Goal: Task Accomplishment & Management: Manage account settings

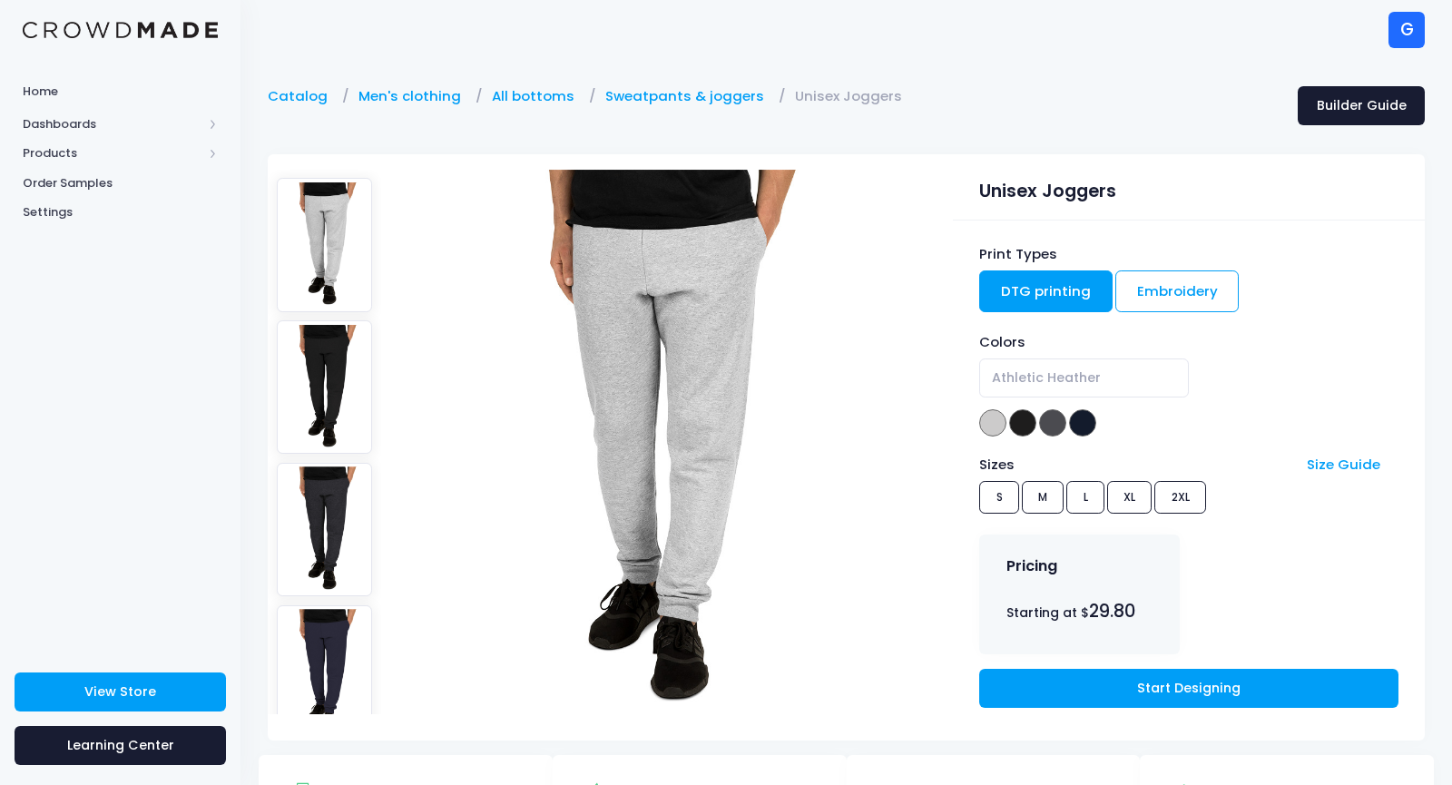
select select "J. Navy"
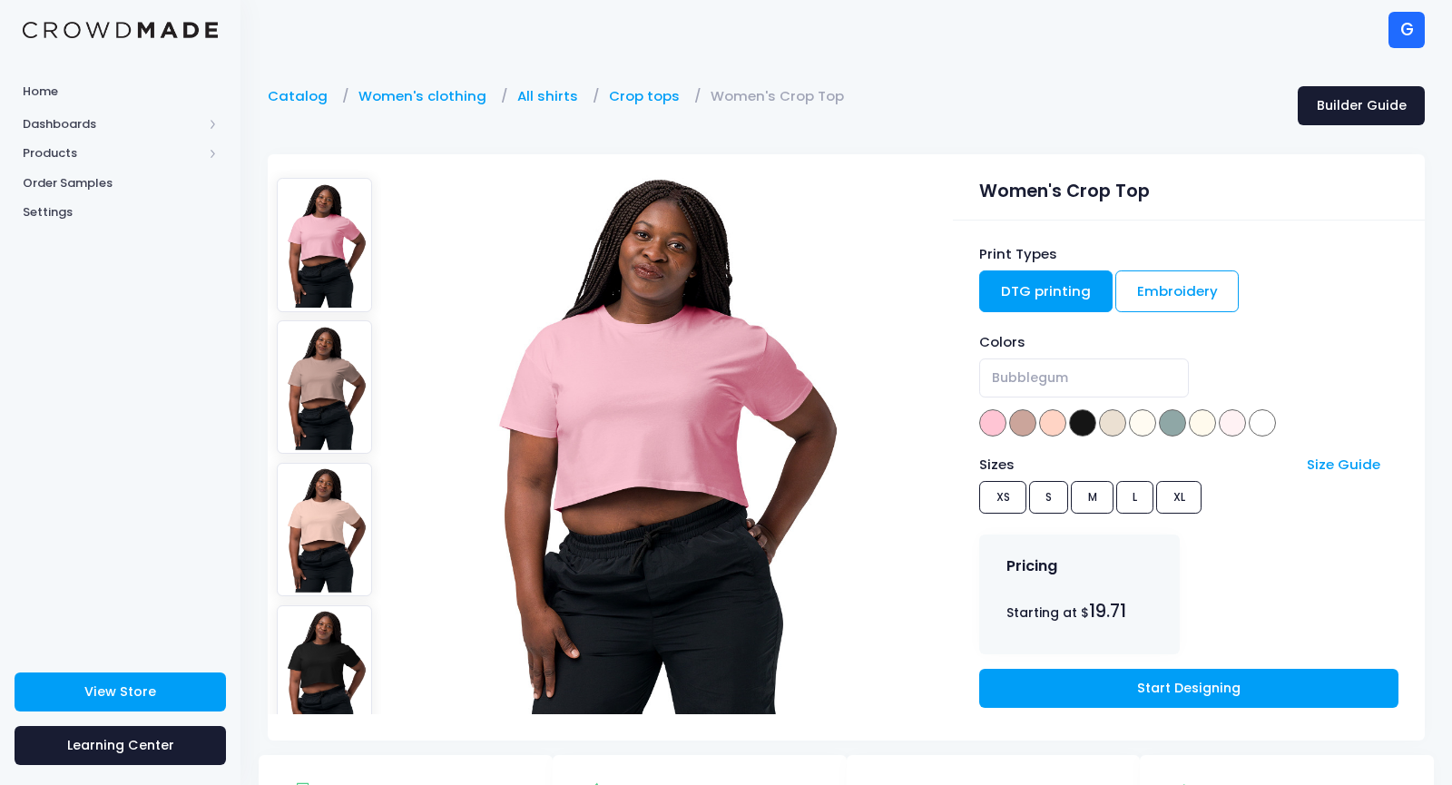
select select "Natural"
click at [643, 92] on link "Crop tops" at bounding box center [649, 96] width 80 height 20
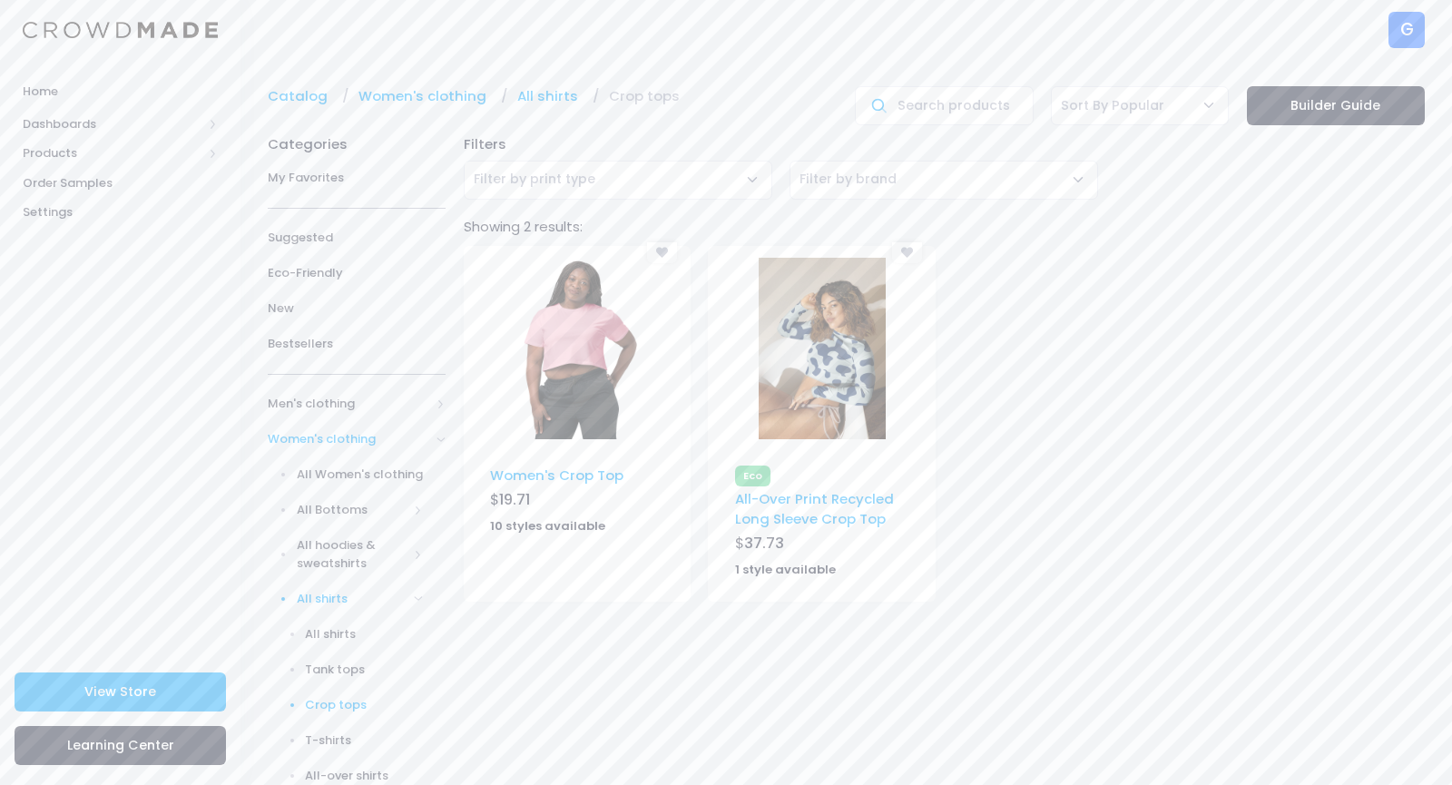
click at [846, 329] on img at bounding box center [822, 349] width 127 height 182
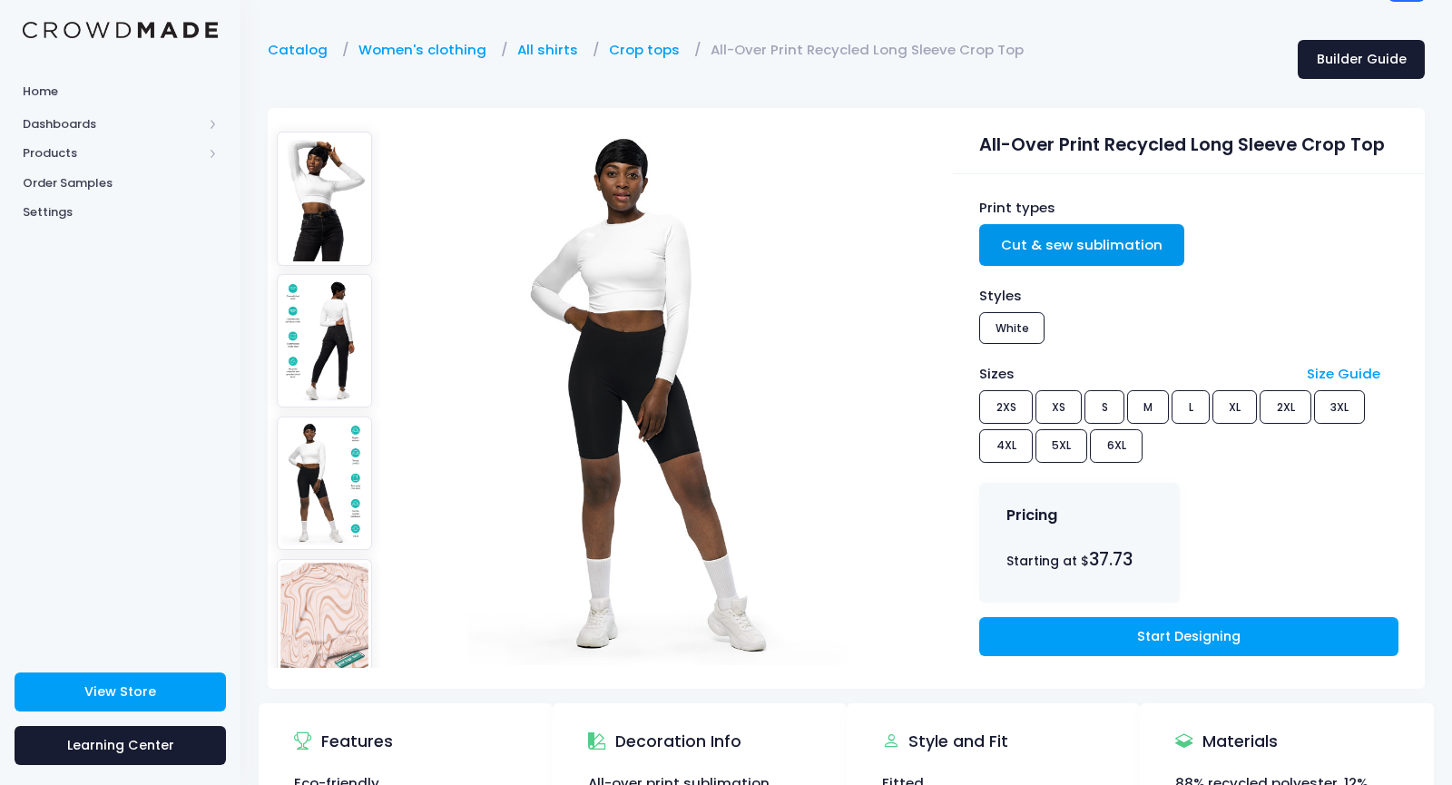
scroll to position [39, 0]
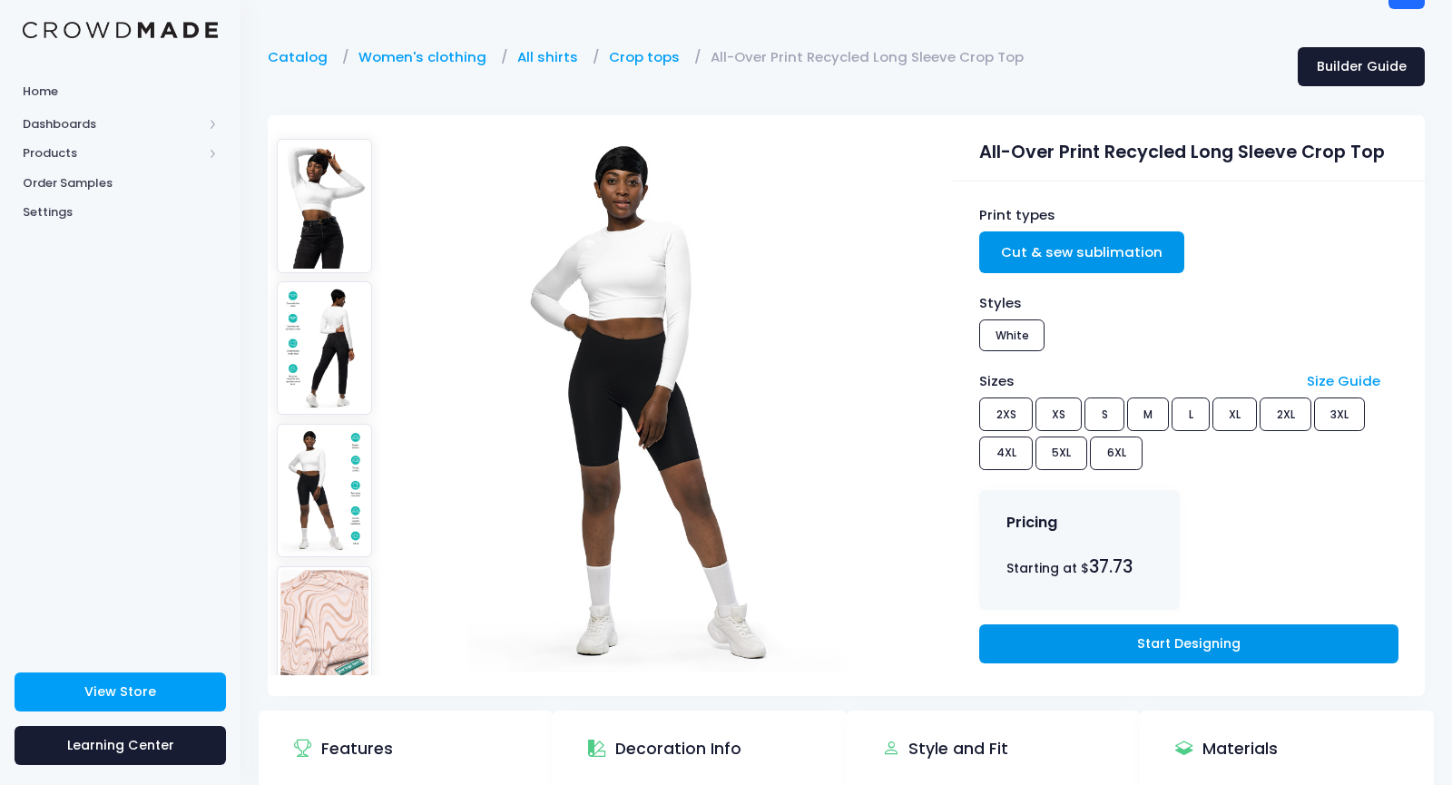
click at [1164, 647] on link "Start Designing" at bounding box center [1188, 643] width 418 height 39
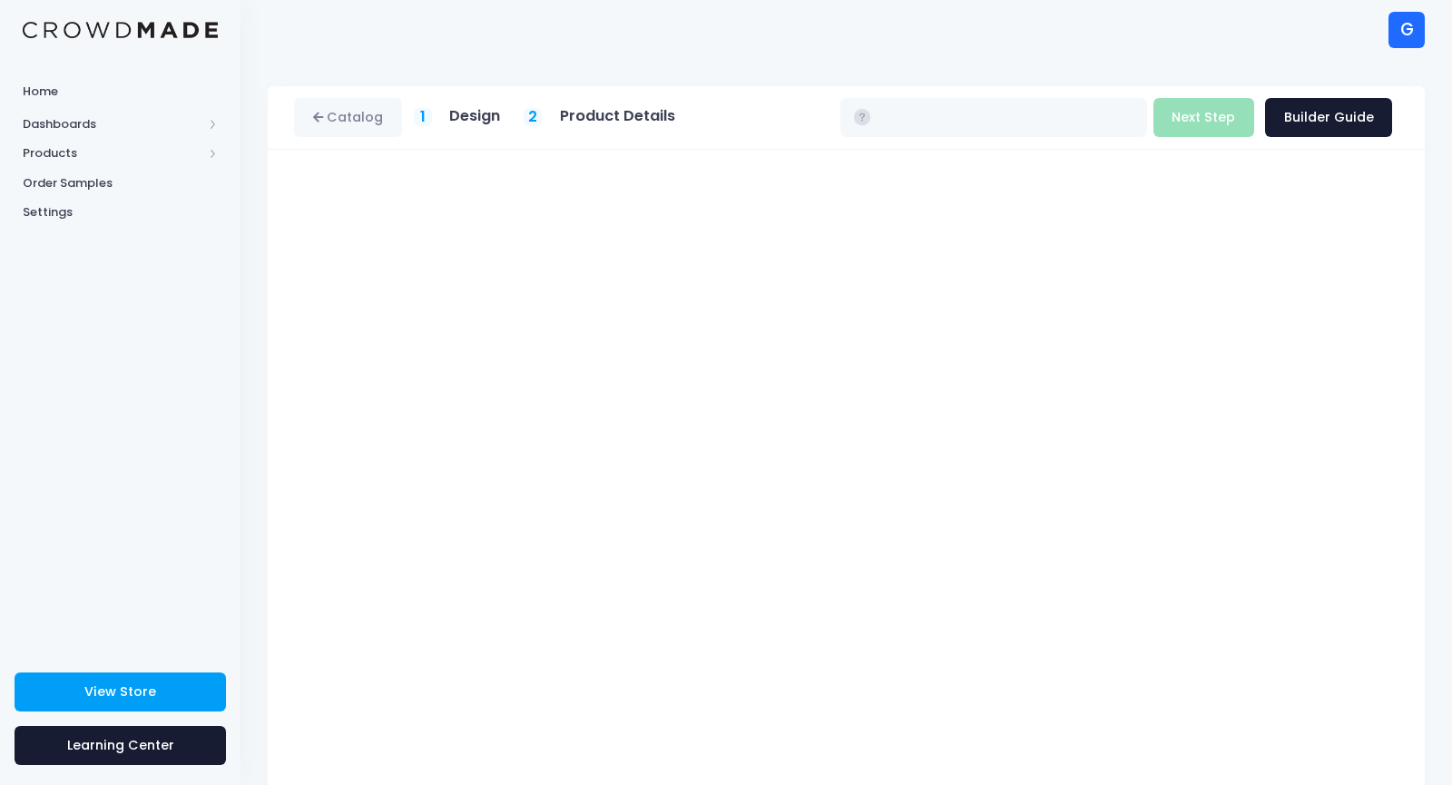
type input "$37.73 - $44.23"
click at [636, 114] on h5 "Product Details" at bounding box center [617, 116] width 115 height 18
click at [1196, 99] on button "Next Step" at bounding box center [1203, 117] width 101 height 39
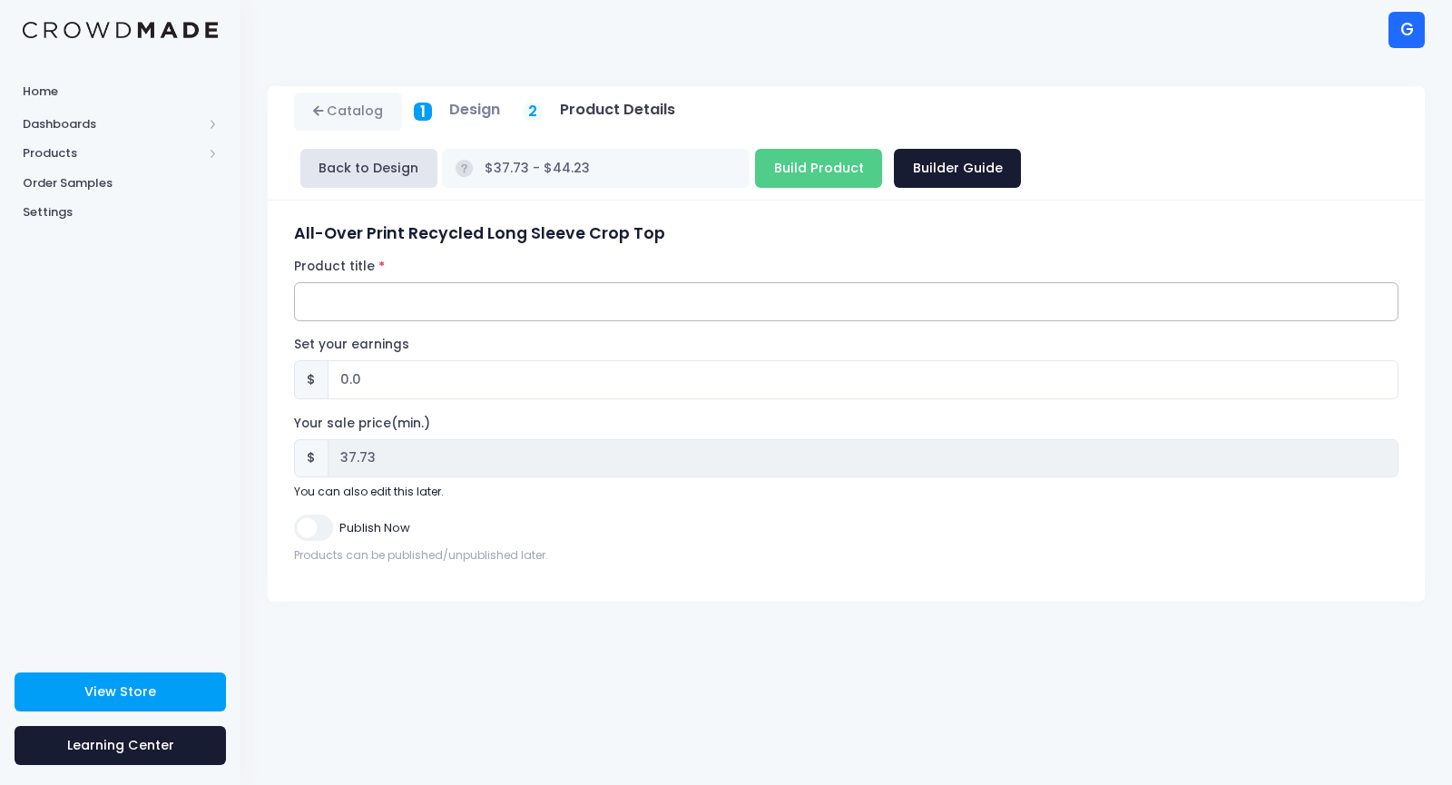
click at [347, 282] on input "Product title" at bounding box center [846, 301] width 1104 height 39
paste input "Long Sleeve Crop Top"
type input "Gorillapino Women's Long Sleeve Crop Top"
click at [343, 360] on input "0.0" at bounding box center [863, 379] width 1071 height 39
type input "3"
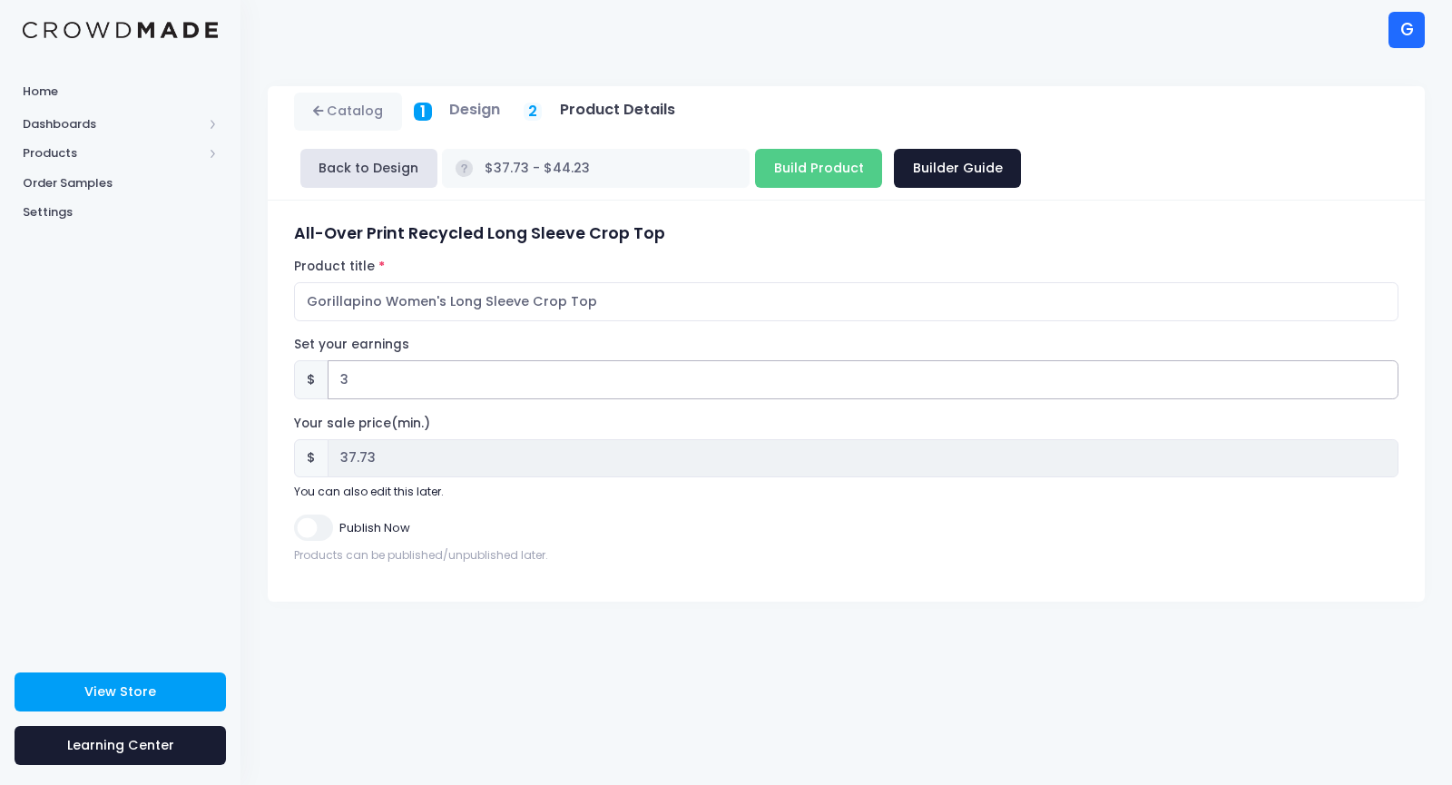
type input "$40.73 - $47.23"
type input "40.73"
type input "30"
type input "$67.73 - $74.23"
type input "67.73"
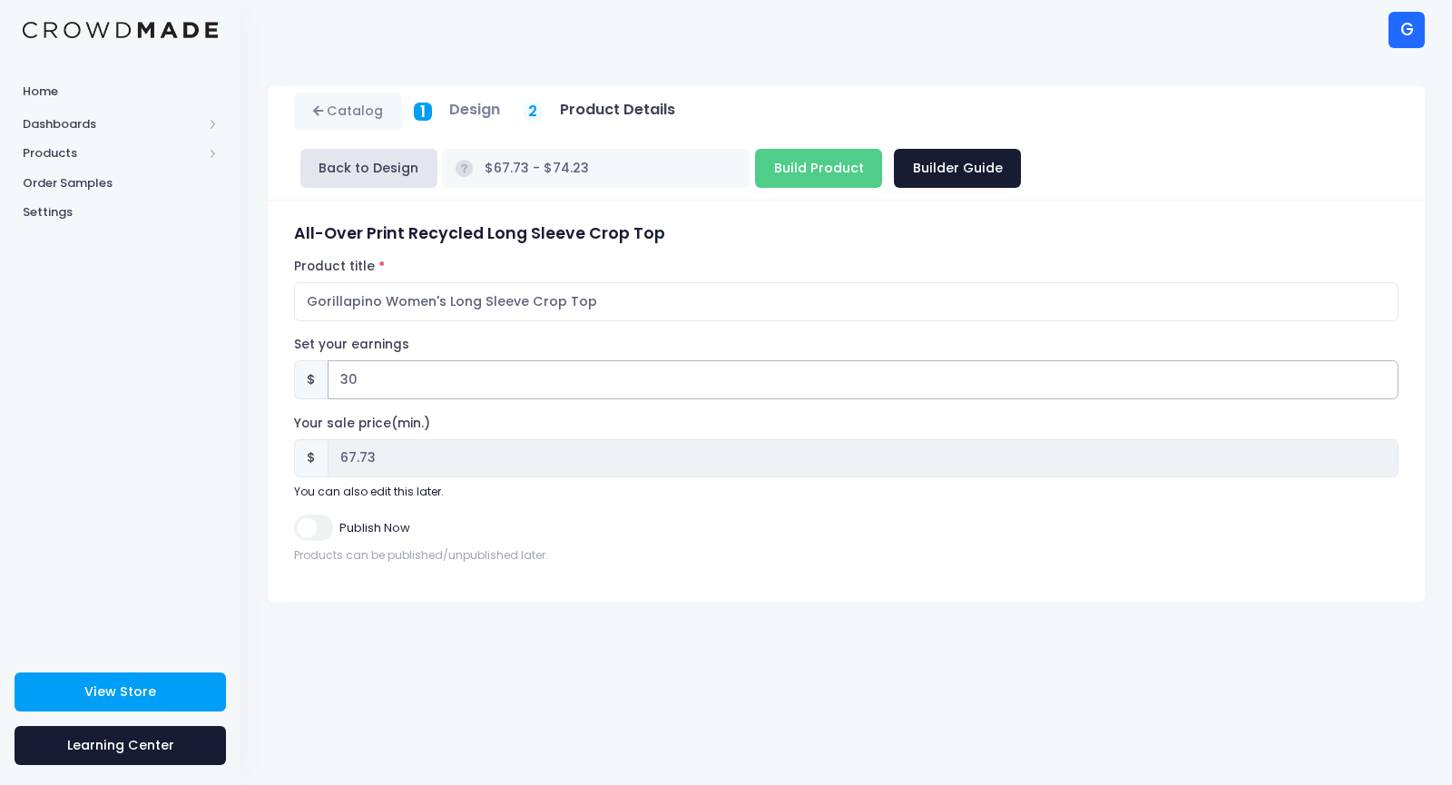
type input "30"
click at [309, 515] on input "Publish Now" at bounding box center [313, 528] width 38 height 26
checkbox input "true"
click at [882, 149] on input "Build Product" at bounding box center [818, 168] width 127 height 39
type input "Building product..."
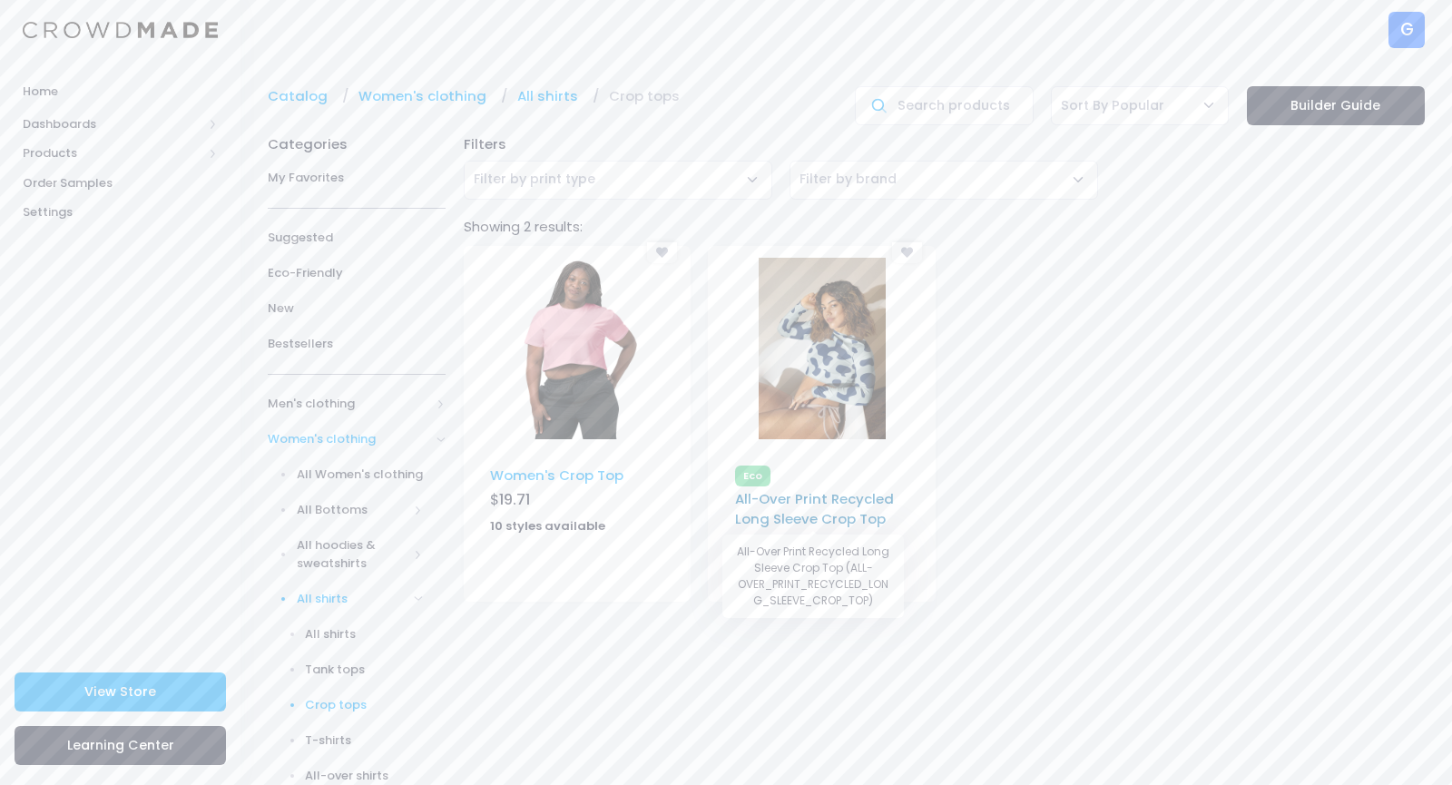
click at [809, 506] on link "All-Over Print Recycled Long Sleeve Crop Top" at bounding box center [814, 508] width 159 height 39
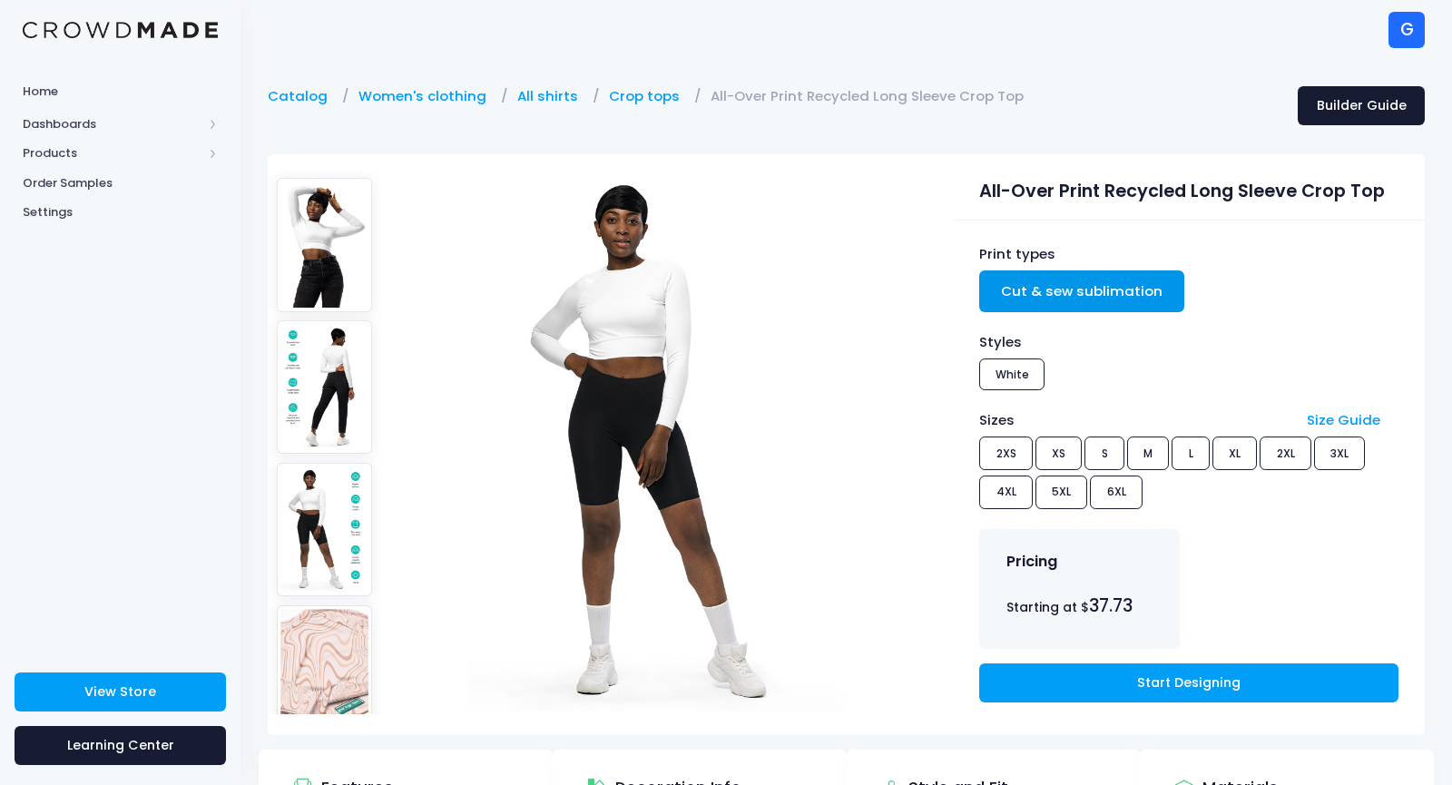
drag, startPoint x: 1192, startPoint y: 195, endPoint x: 1399, endPoint y: 200, distance: 207.0
click at [1399, 200] on div "All-Over Print Recycled Long Sleeve Crop Top" at bounding box center [1189, 187] width 472 height 66
copy div "Long Sleeve Crop Top"
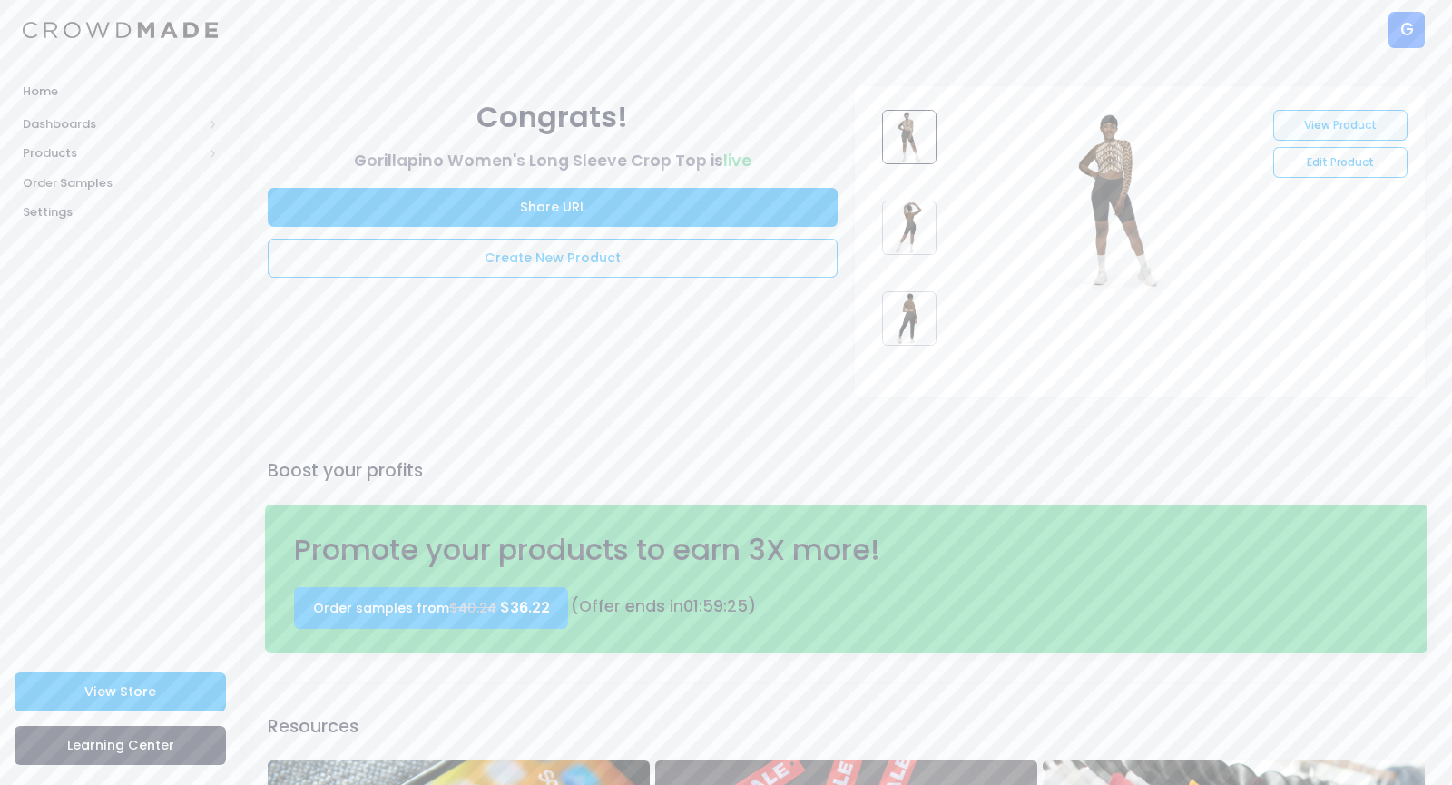
click at [1312, 127] on link "View Product" at bounding box center [1339, 125] width 133 height 31
click at [1351, 178] on link "Edit Product" at bounding box center [1339, 162] width 133 height 31
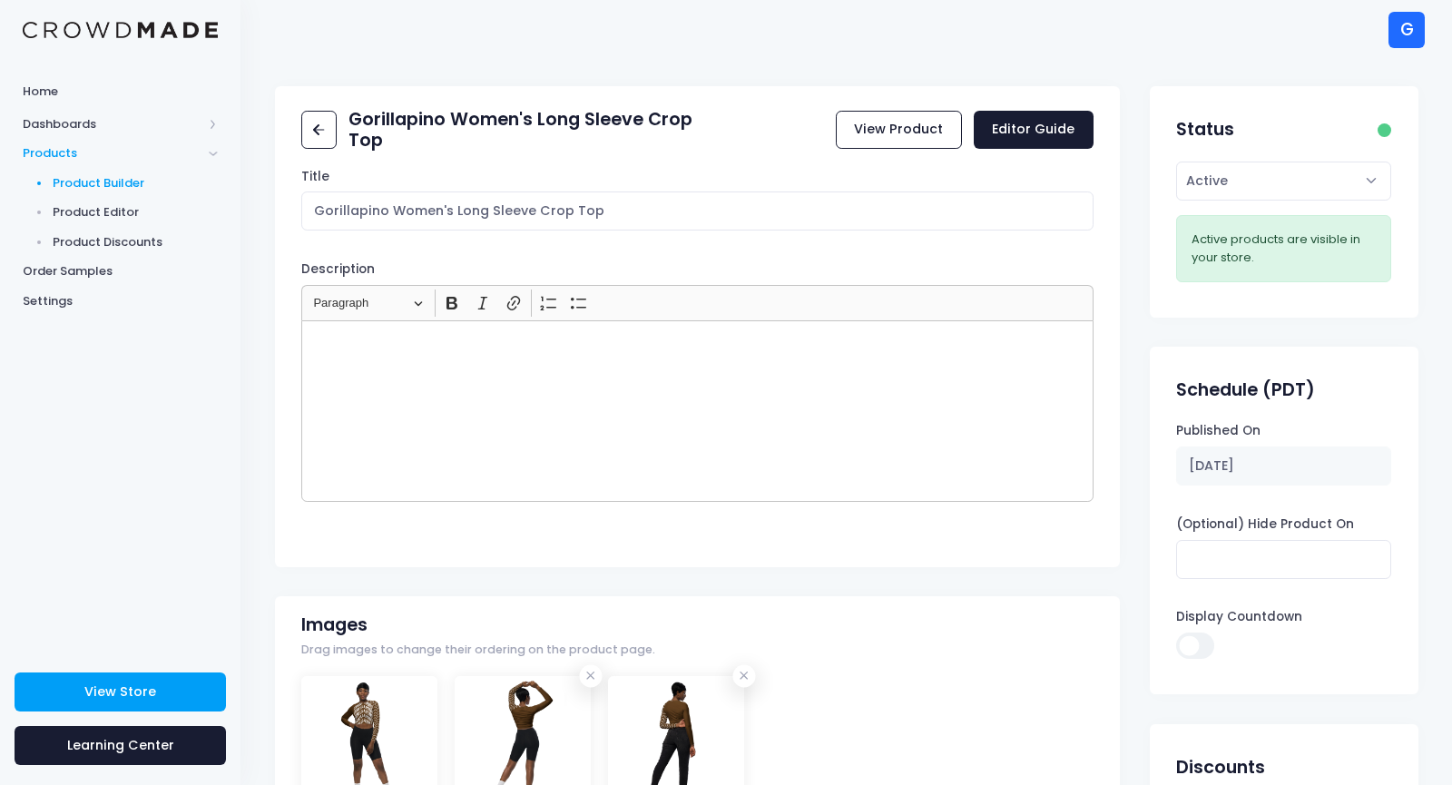
click at [68, 174] on span "Product Builder" at bounding box center [136, 183] width 166 height 18
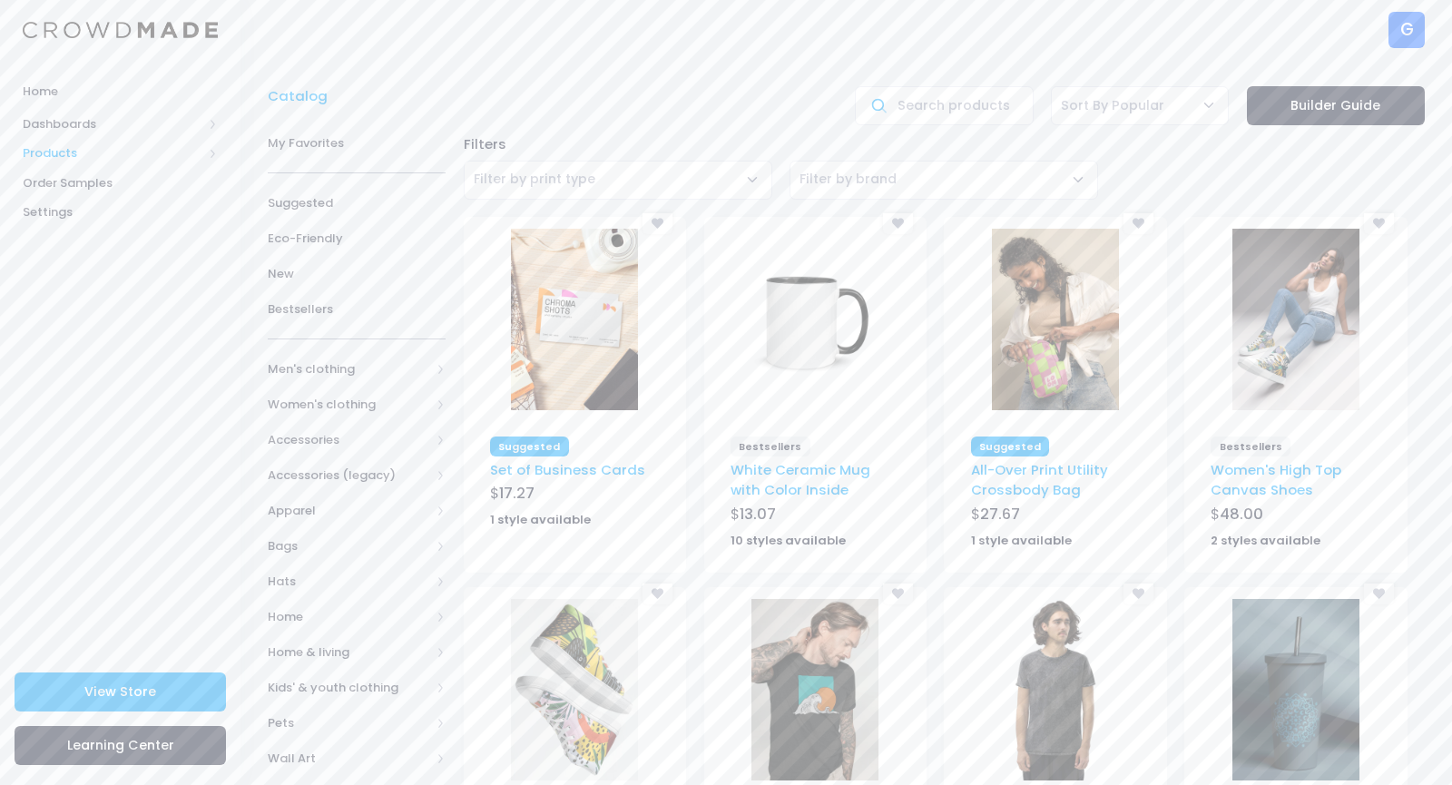
click at [52, 152] on span "Products" at bounding box center [113, 153] width 180 height 18
click at [63, 102] on link "Home" at bounding box center [120, 91] width 240 height 35
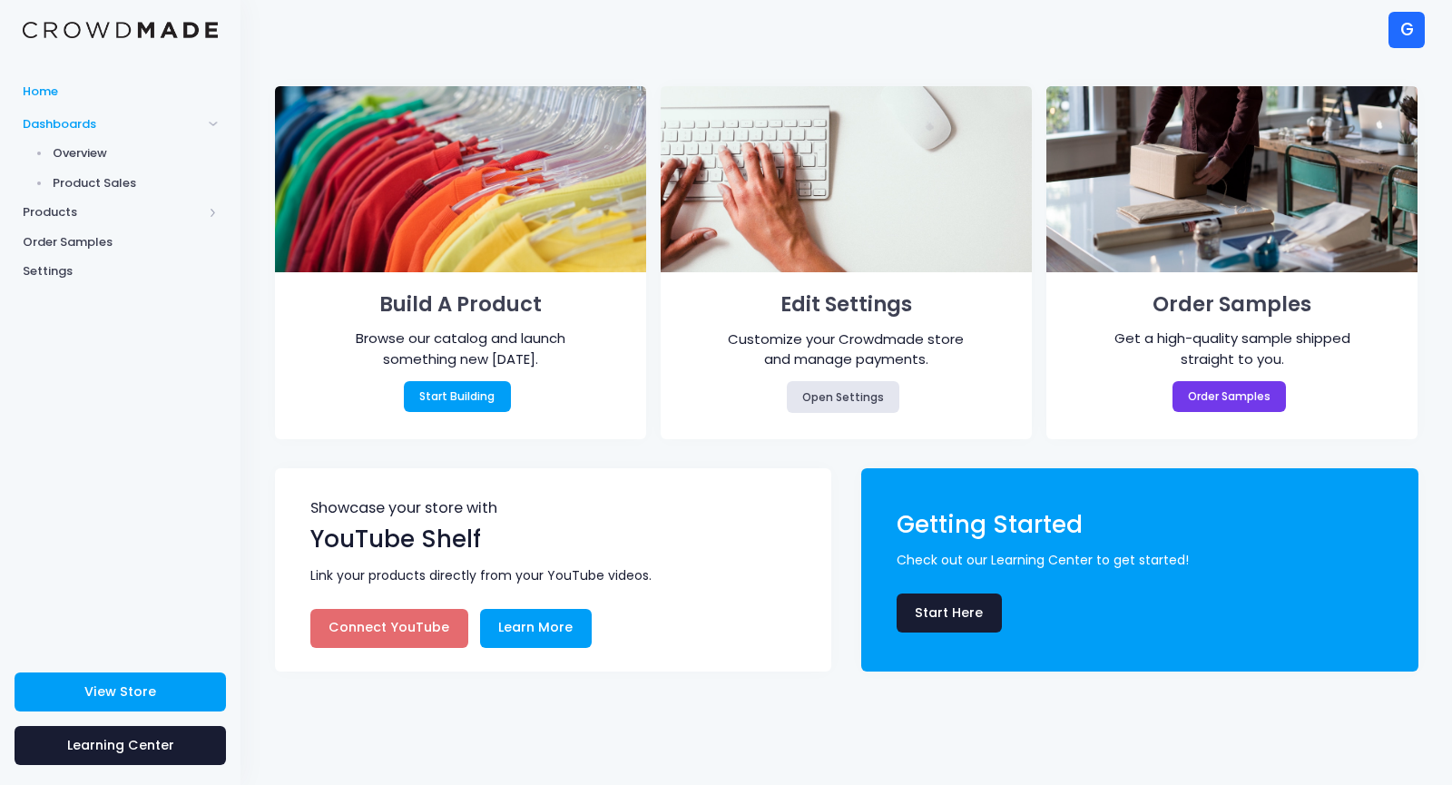
click at [63, 180] on span "Product Sales" at bounding box center [136, 183] width 166 height 18
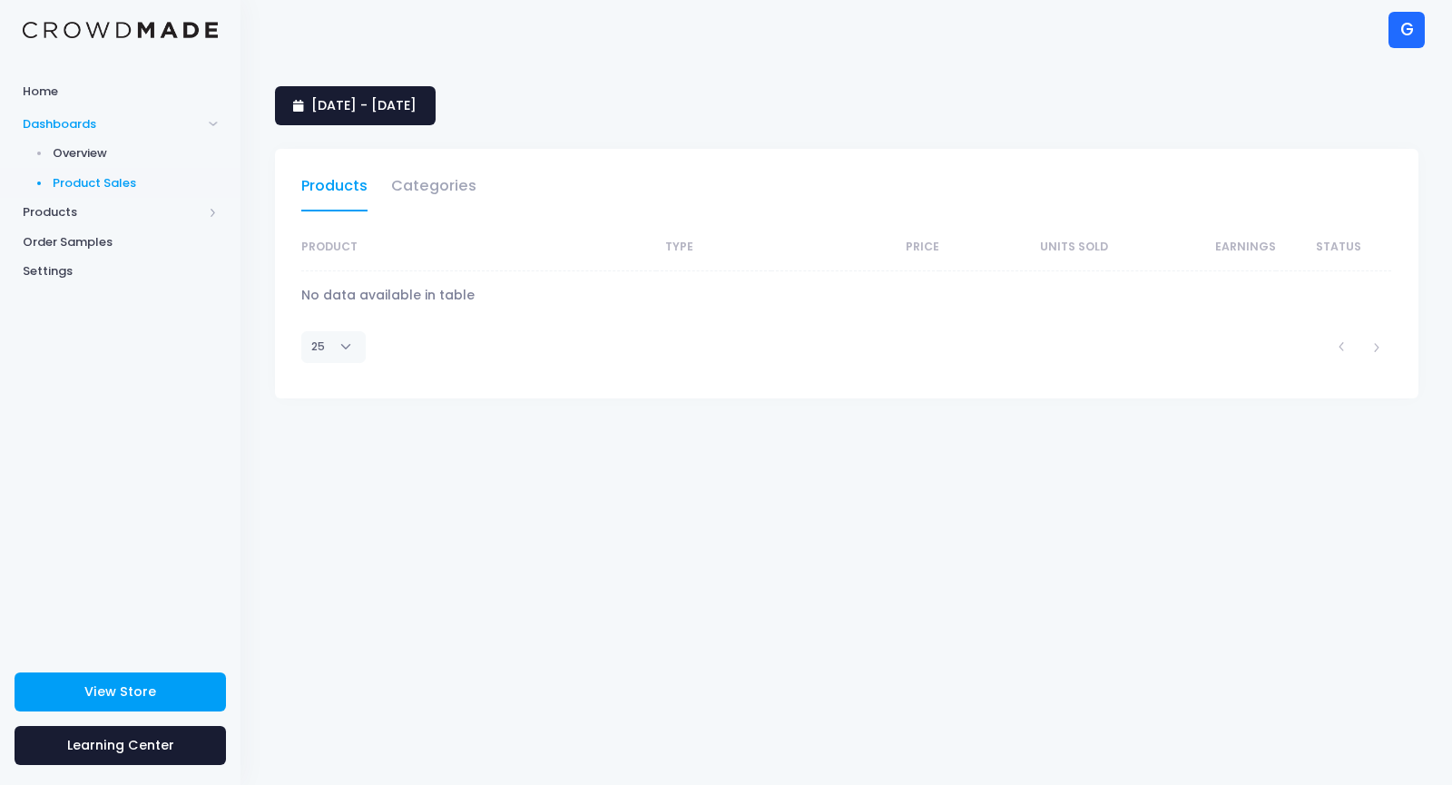
select select "25"
click at [385, 109] on span "25 July 2025 - 23 August 2025" at bounding box center [363, 105] width 105 height 18
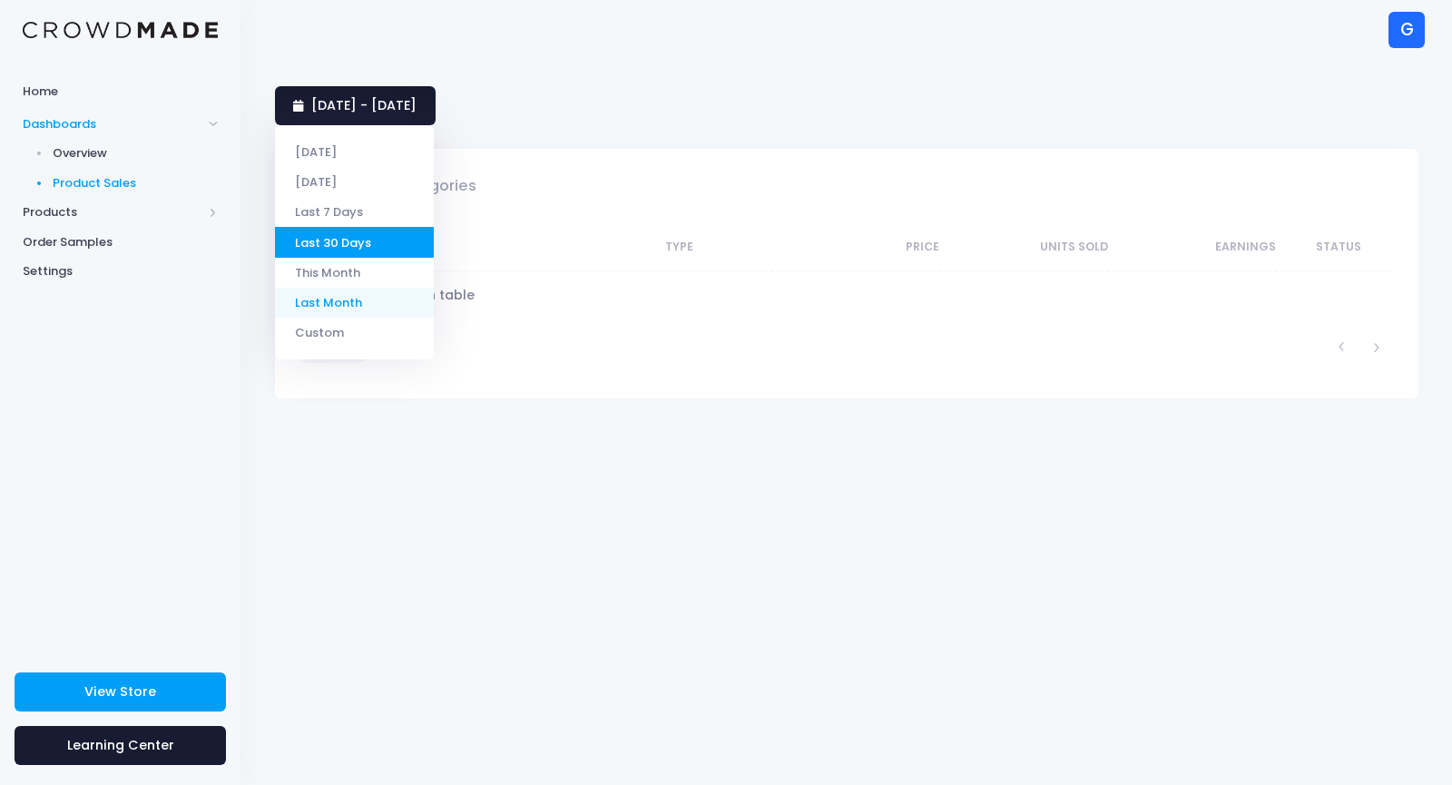
click at [319, 308] on li "Last Month" at bounding box center [354, 303] width 159 height 30
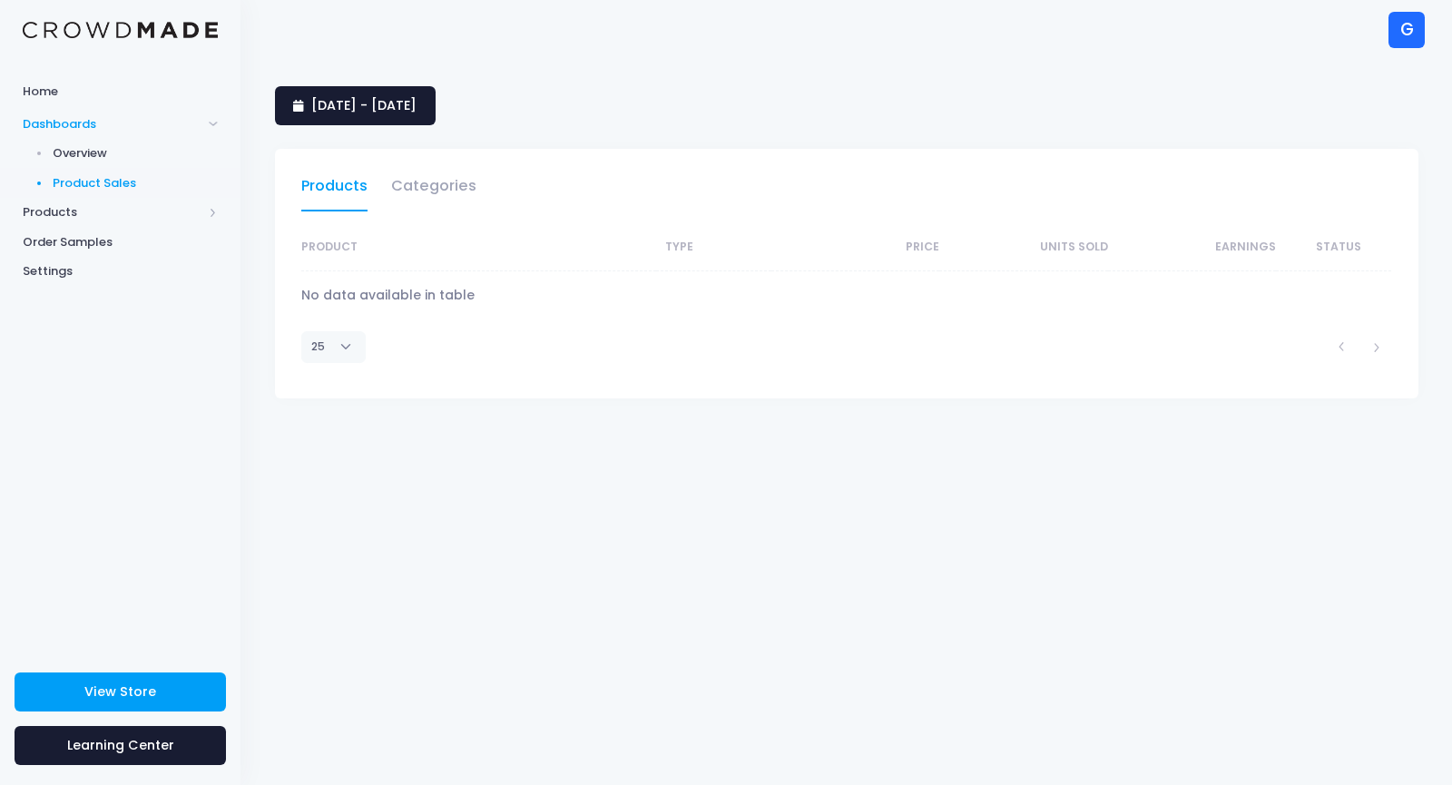
select select "25"
click at [54, 93] on span "Home" at bounding box center [120, 92] width 195 height 18
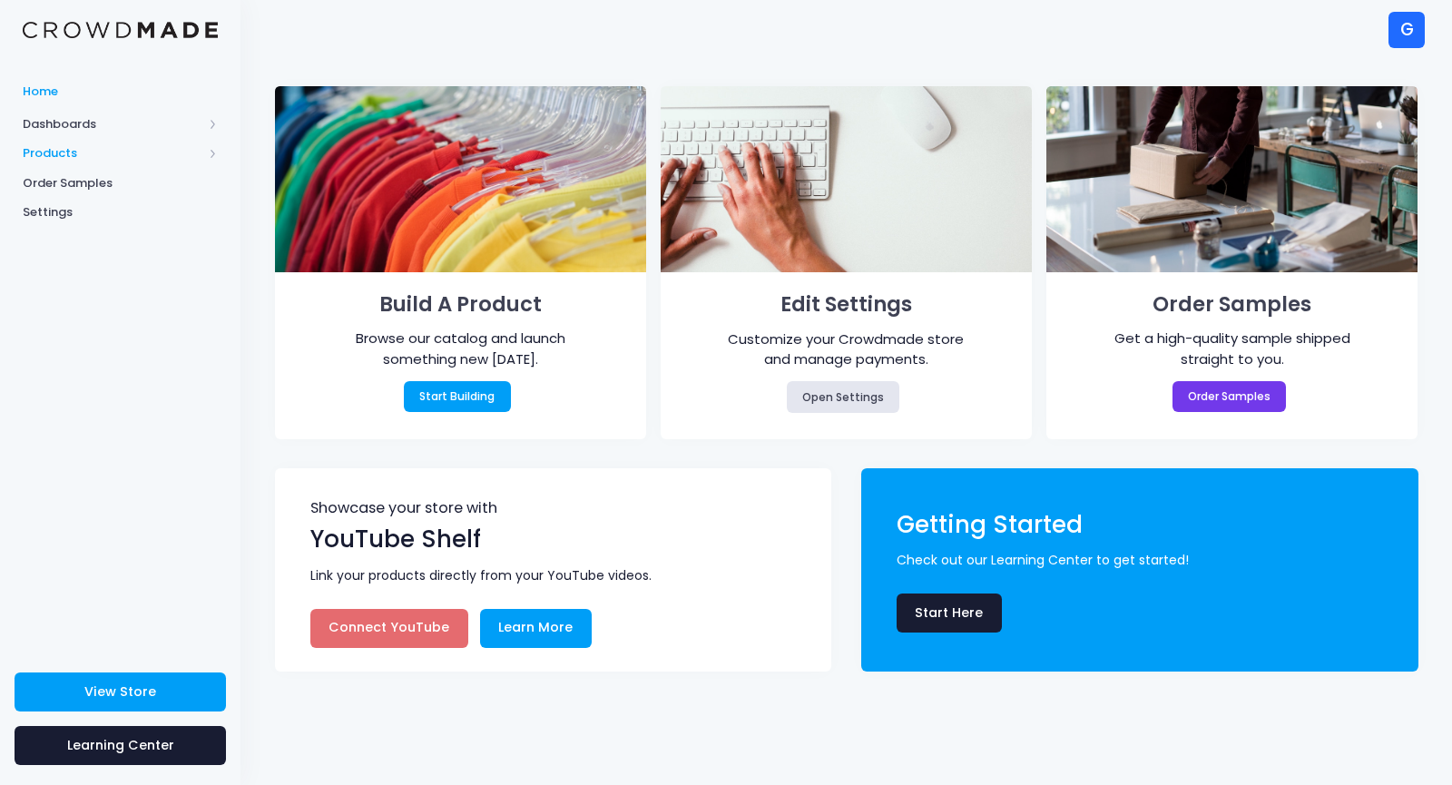
click at [53, 155] on span "Products" at bounding box center [113, 153] width 180 height 18
click at [88, 214] on span "Product Editor" at bounding box center [136, 212] width 166 height 18
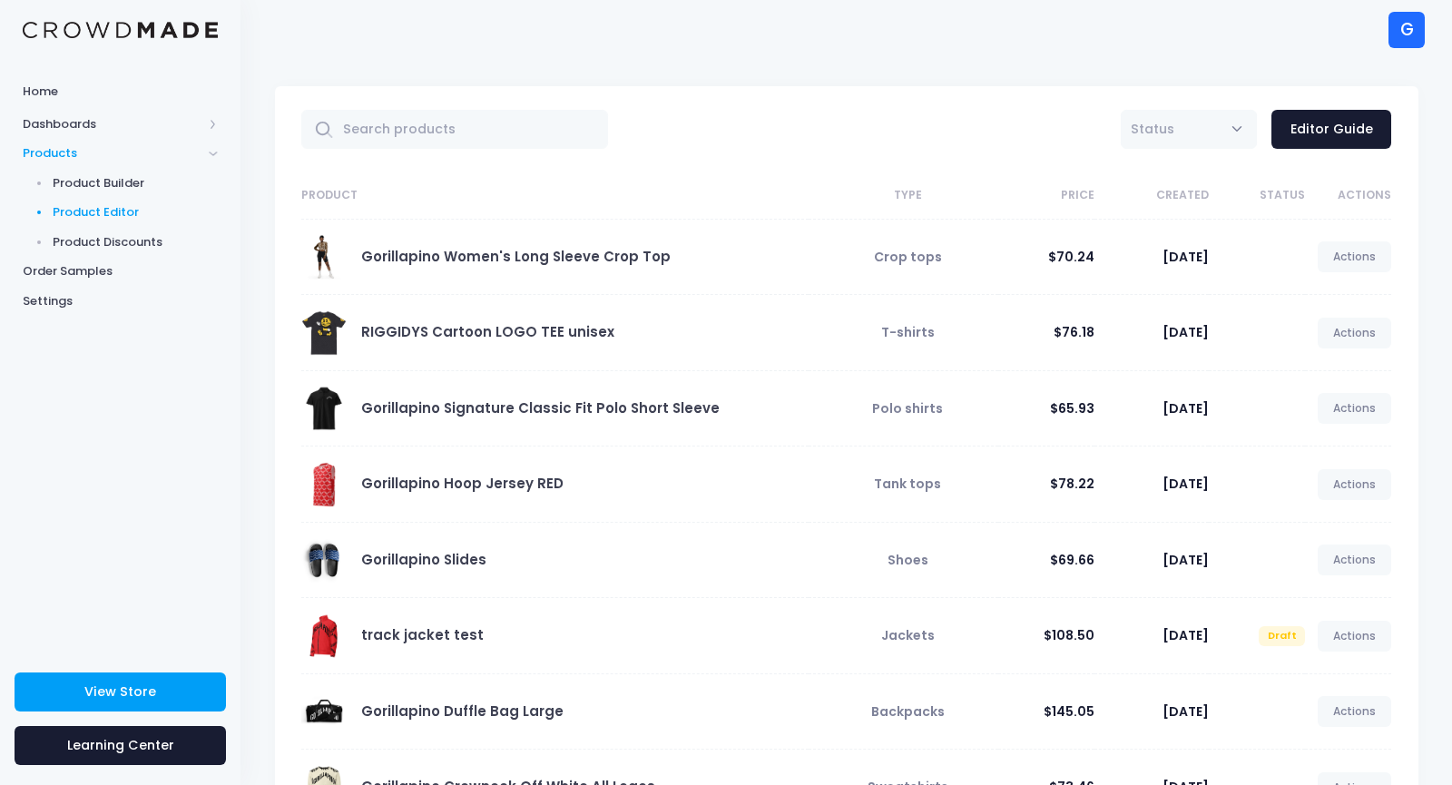
scroll to position [300, 0]
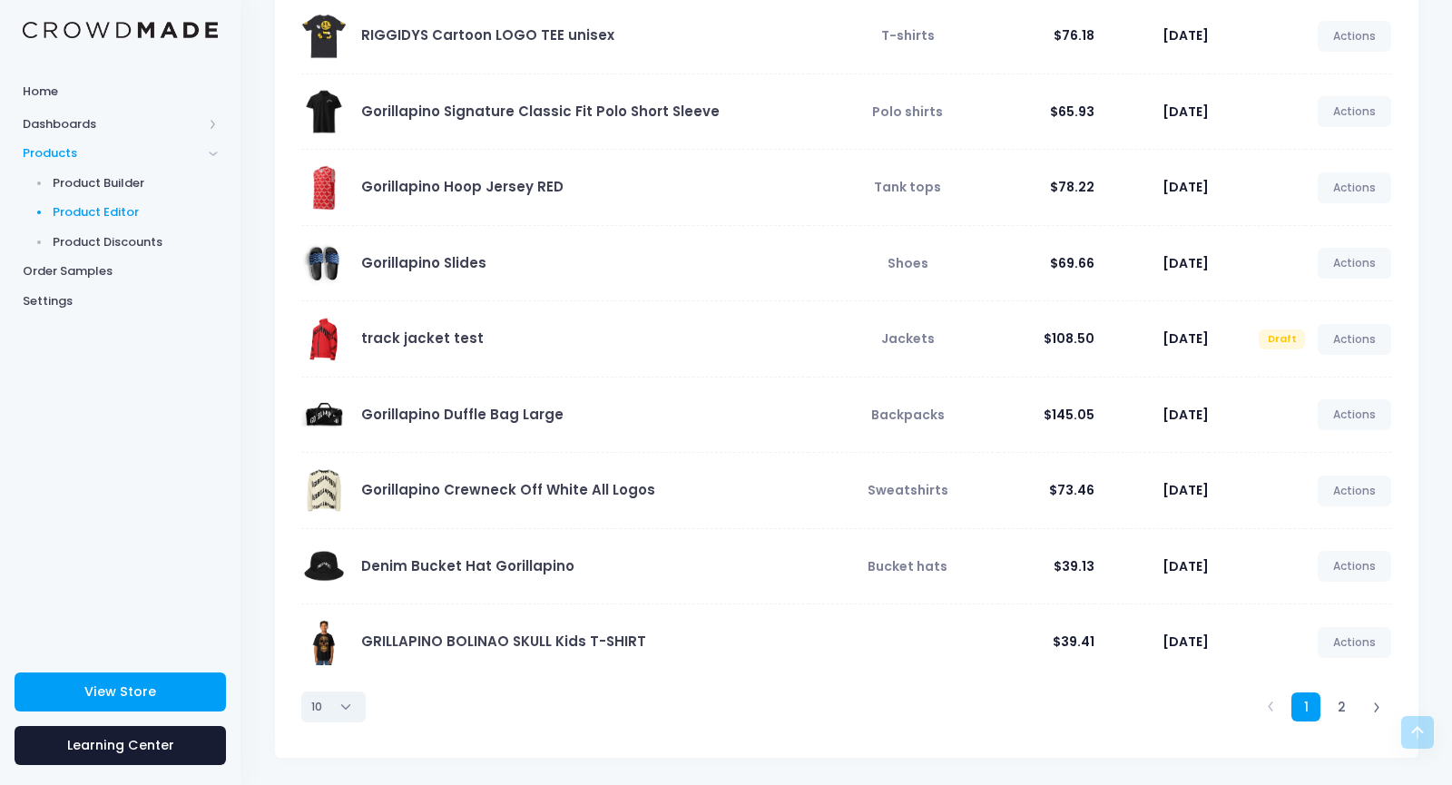
click at [348, 707] on select "10 25 50 100" at bounding box center [333, 707] width 64 height 31
select select "25"
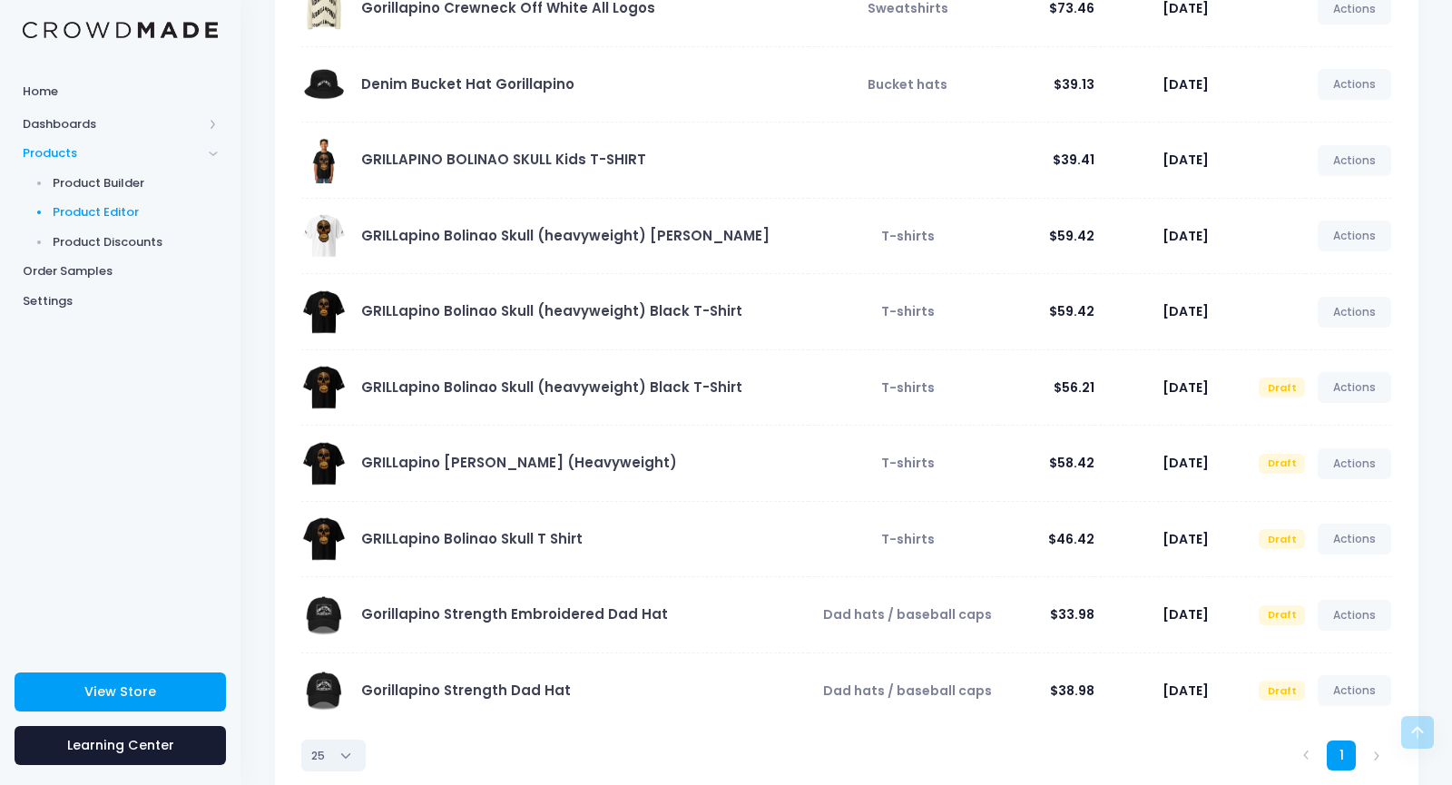
scroll to position [781, 0]
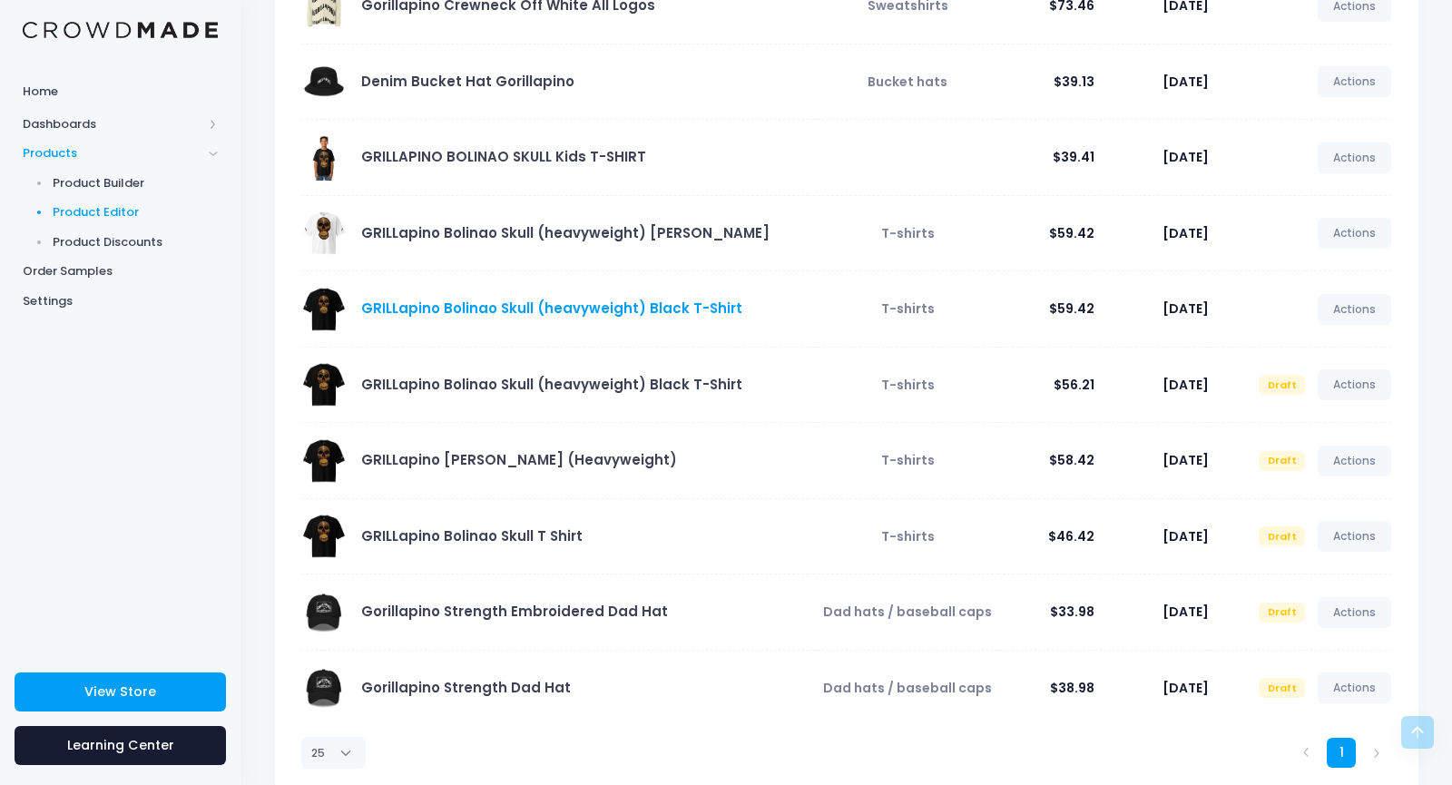
click at [631, 317] on link "GRILLapino Bolinao Skull (heavyweight) Black T-Shirt" at bounding box center [551, 308] width 381 height 19
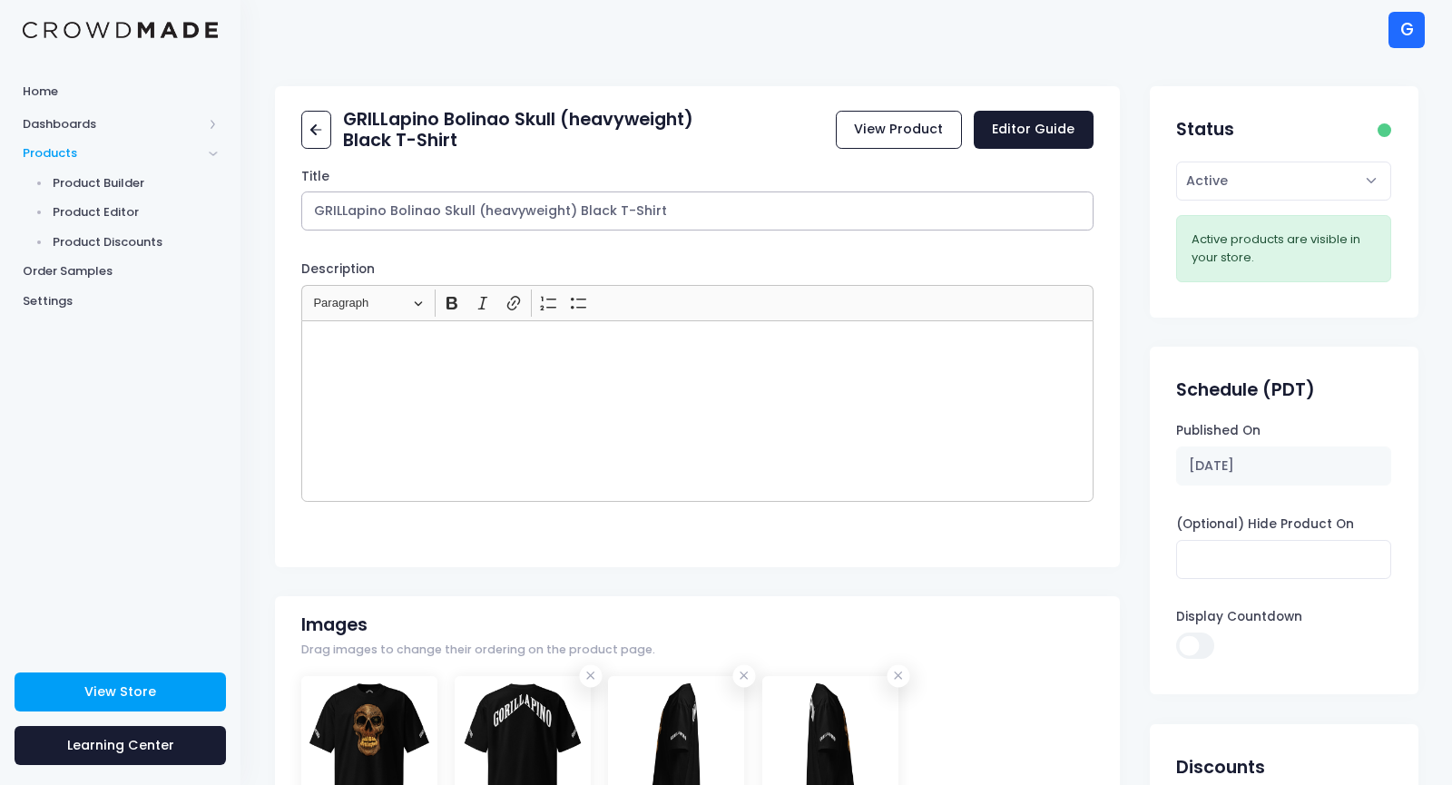
click at [472, 211] on input "GRILLapino Bolinao Skull (heavyweight) Black T-Shirt" at bounding box center [697, 210] width 792 height 39
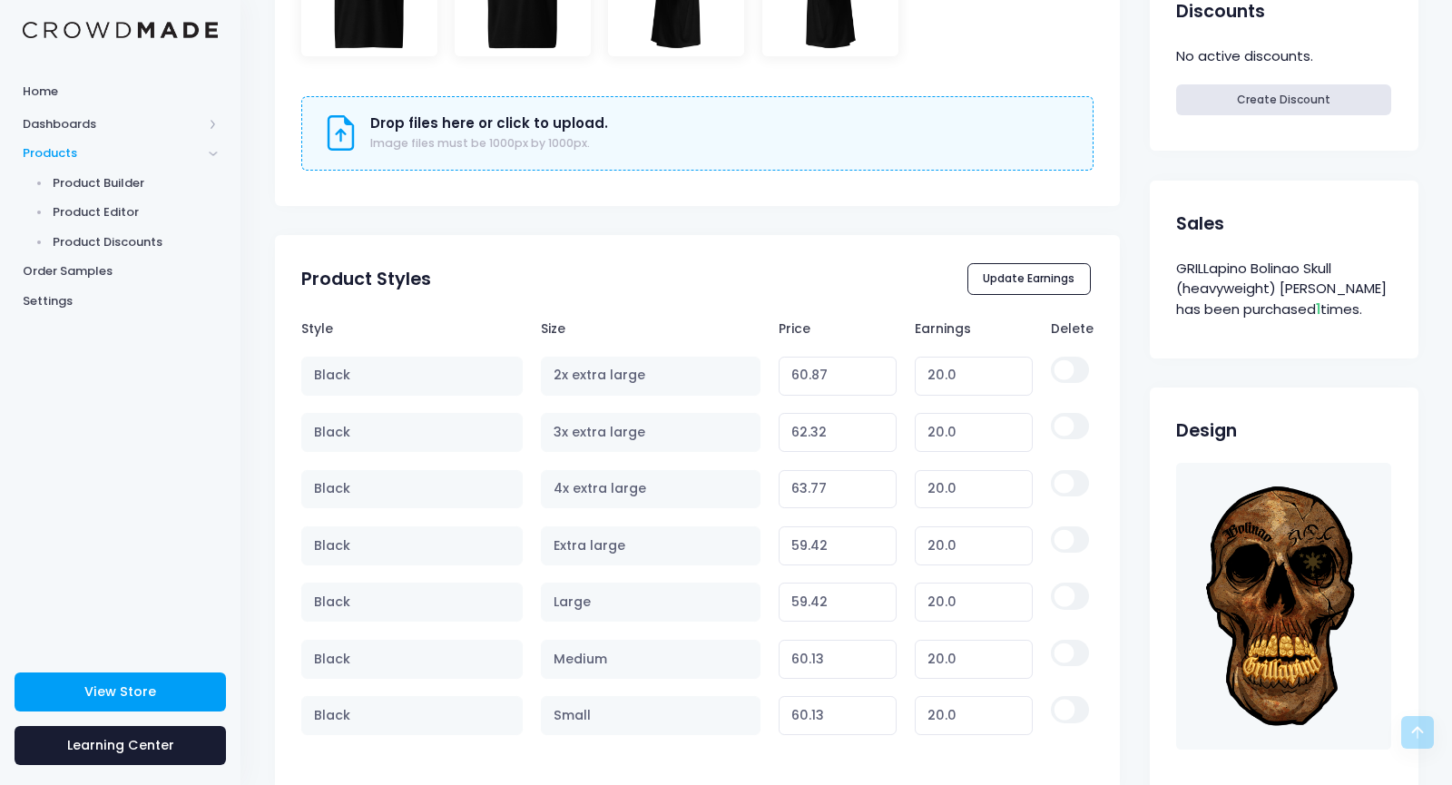
scroll to position [1325, 0]
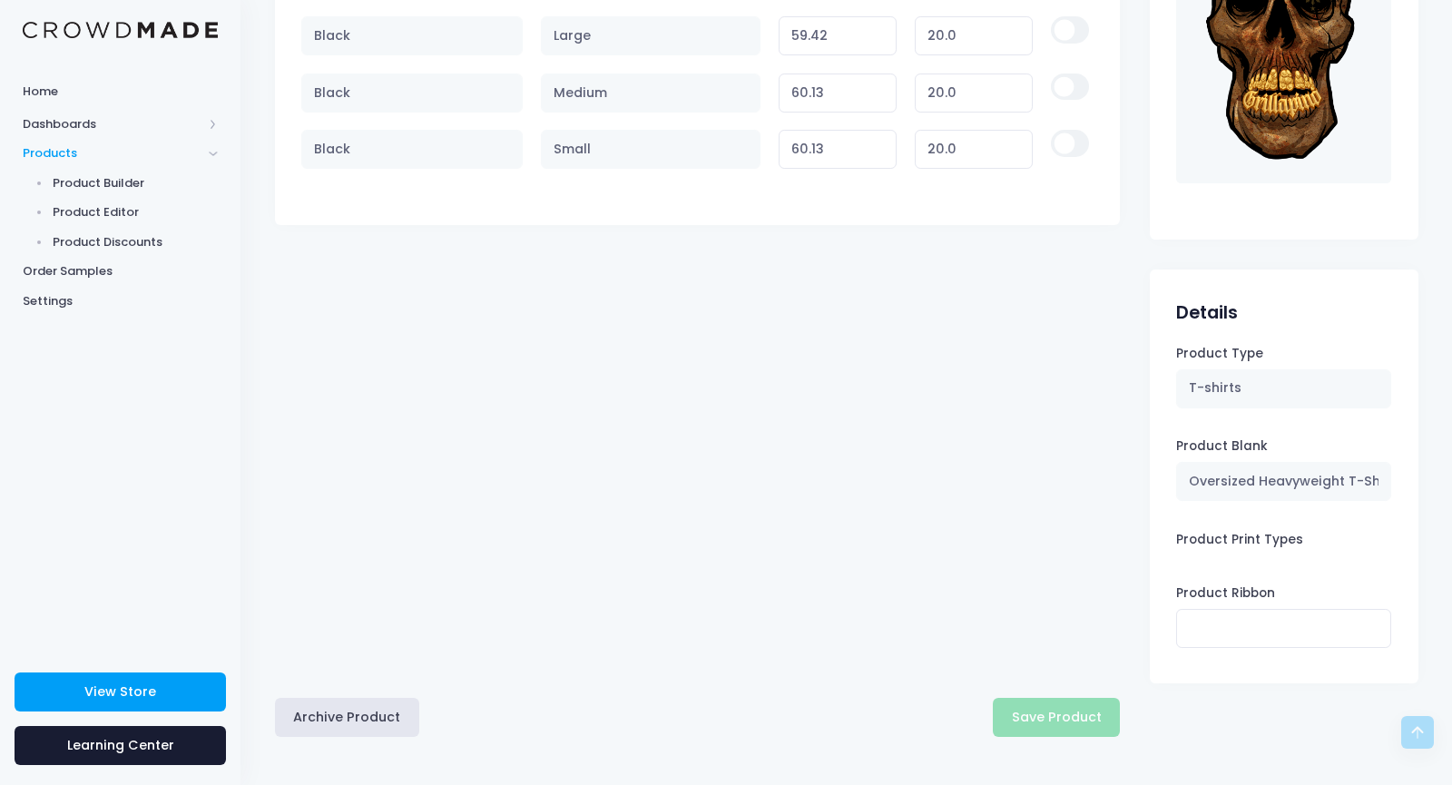
type input "GRILLapino Bolinao Skull oversized (heavyweight) [PERSON_NAME]"
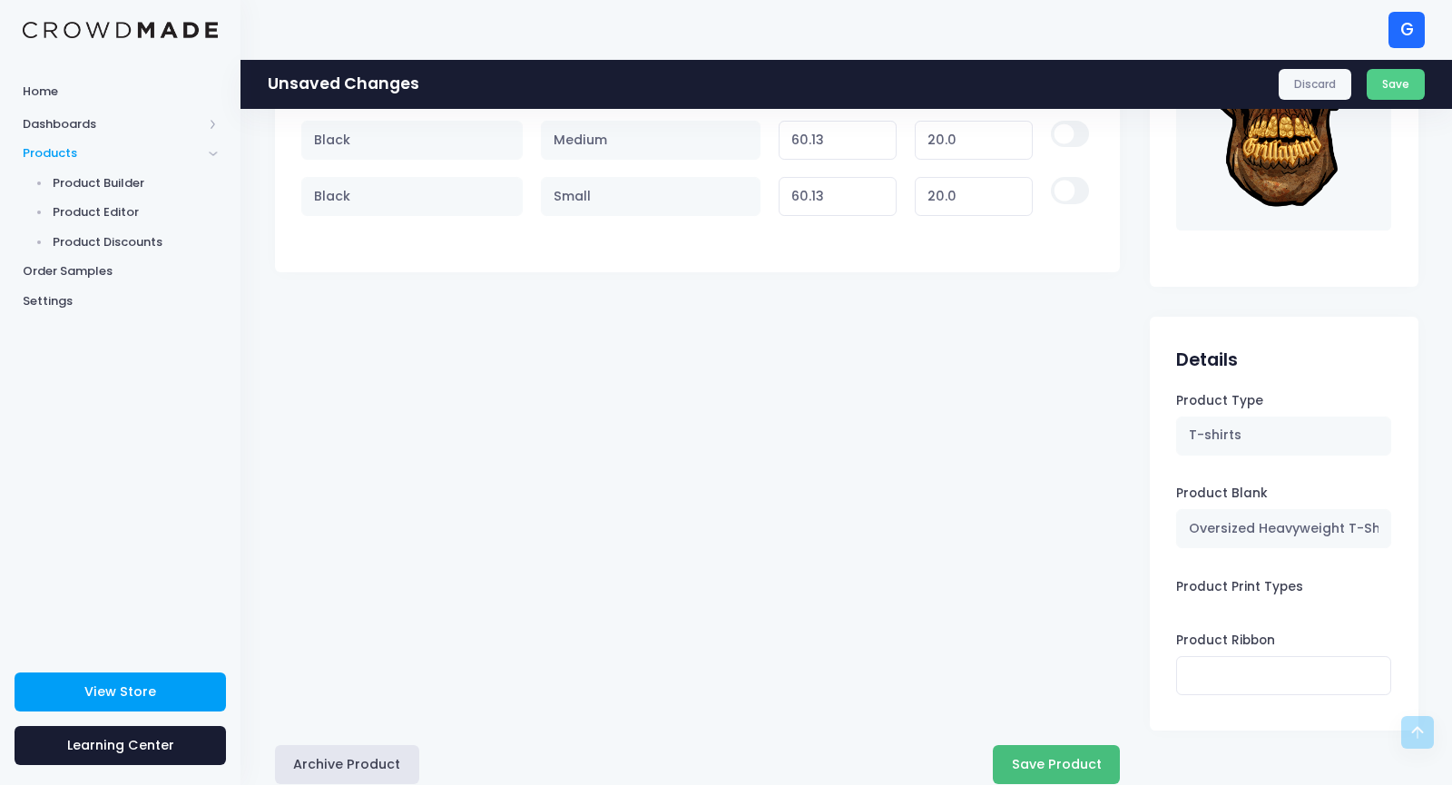
click at [1057, 760] on button "Save Product" at bounding box center [1056, 764] width 127 height 39
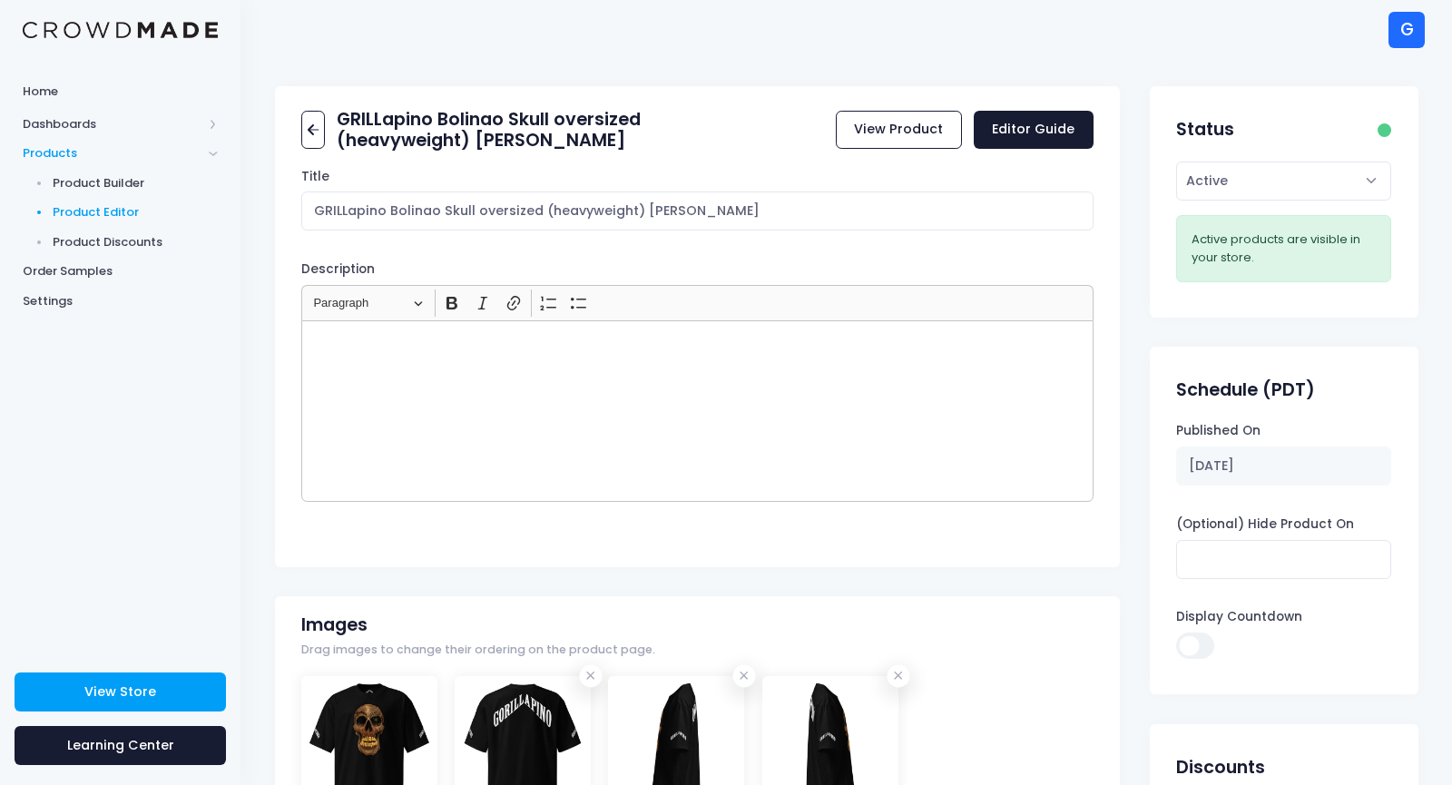
click at [112, 208] on span "Product Editor" at bounding box center [136, 212] width 166 height 18
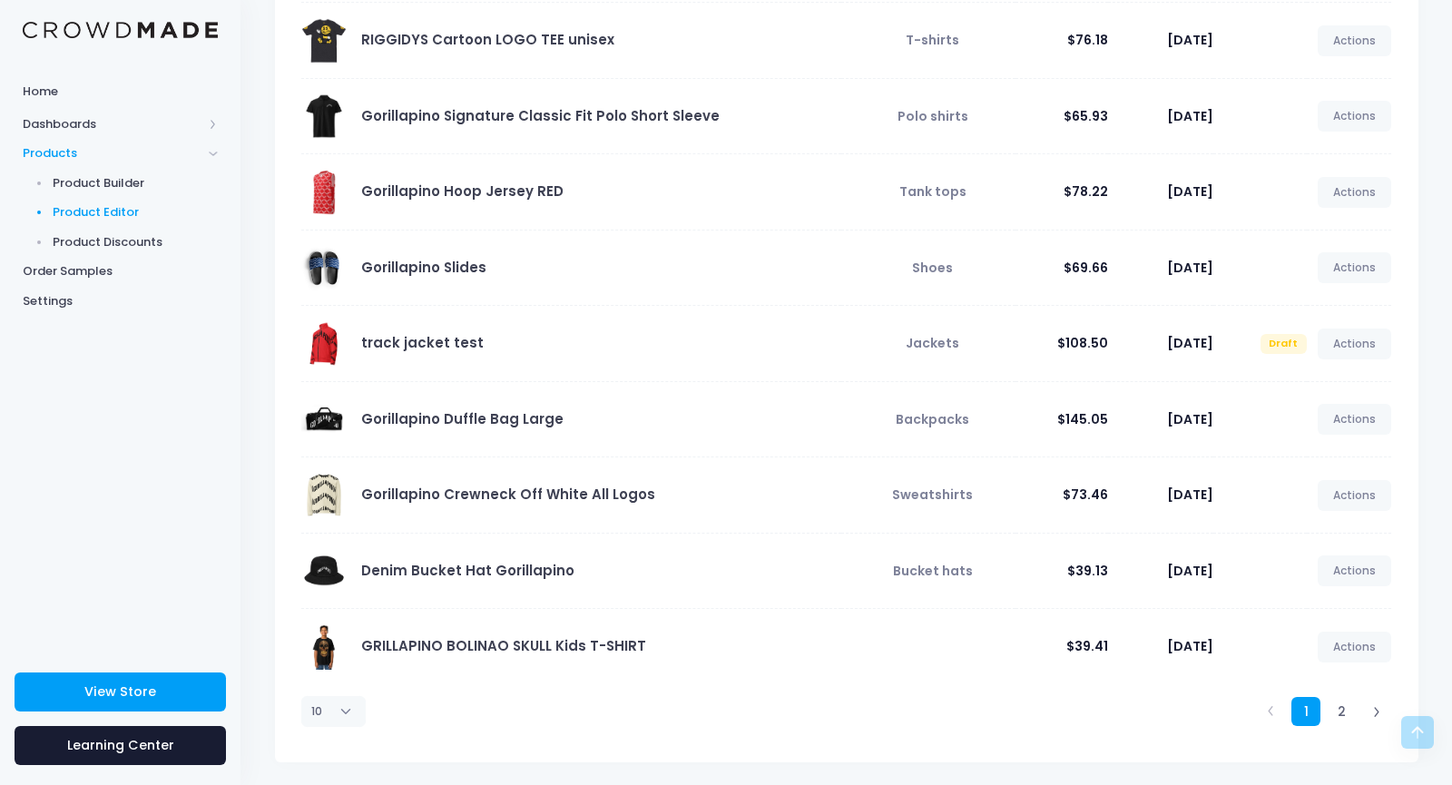
scroll to position [300, 0]
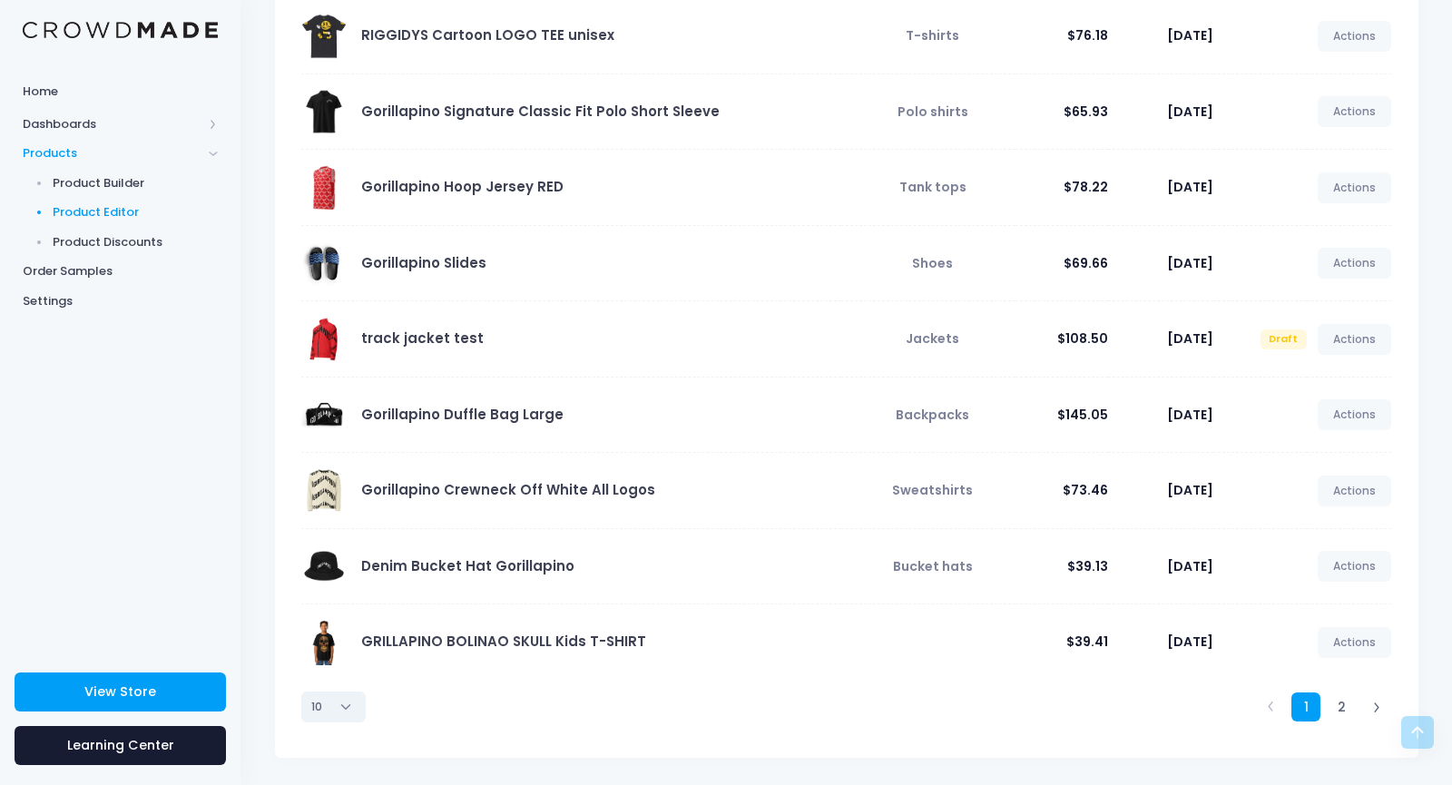
click at [326, 711] on select "10 25 50 100" at bounding box center [333, 707] width 64 height 31
select select "25"
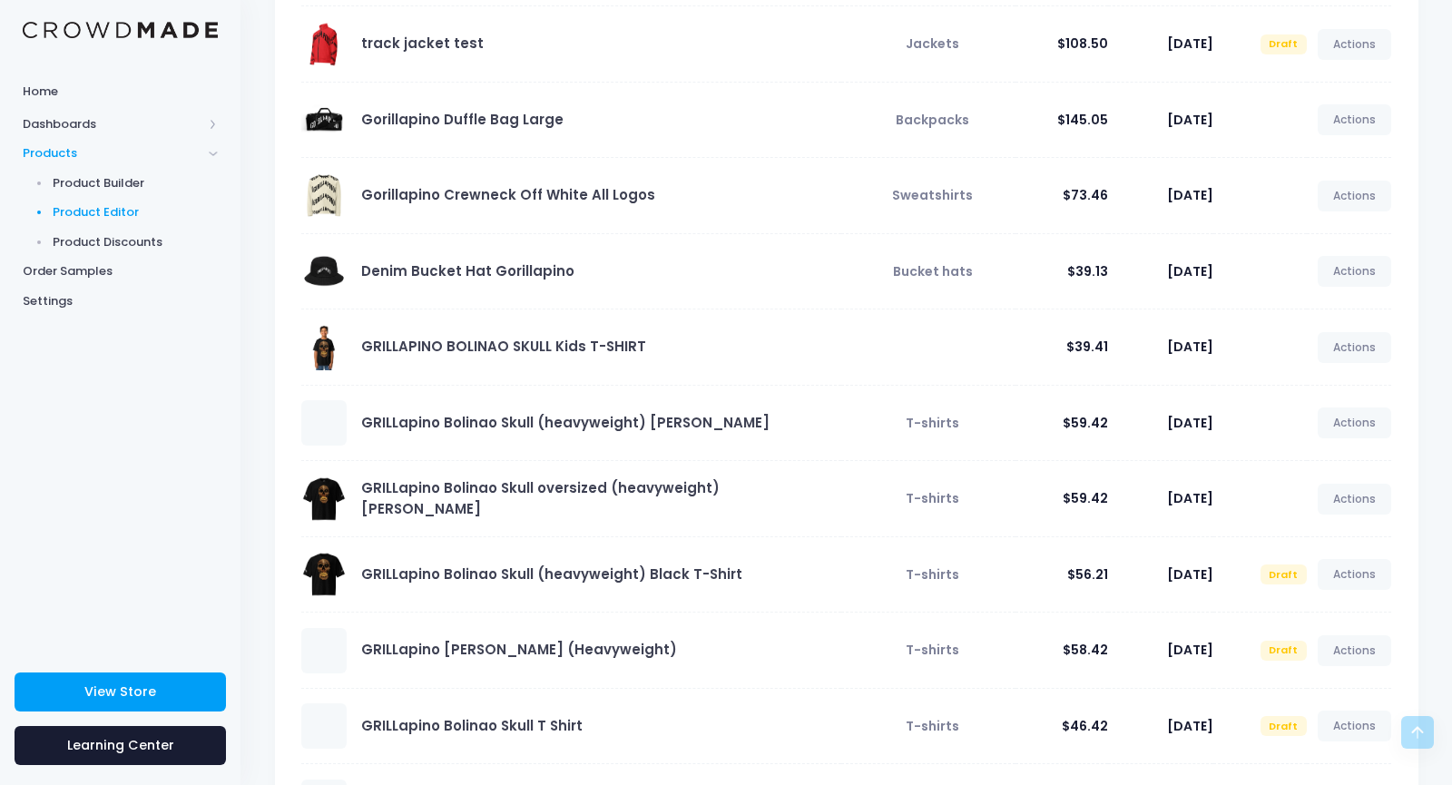
scroll to position [591, 0]
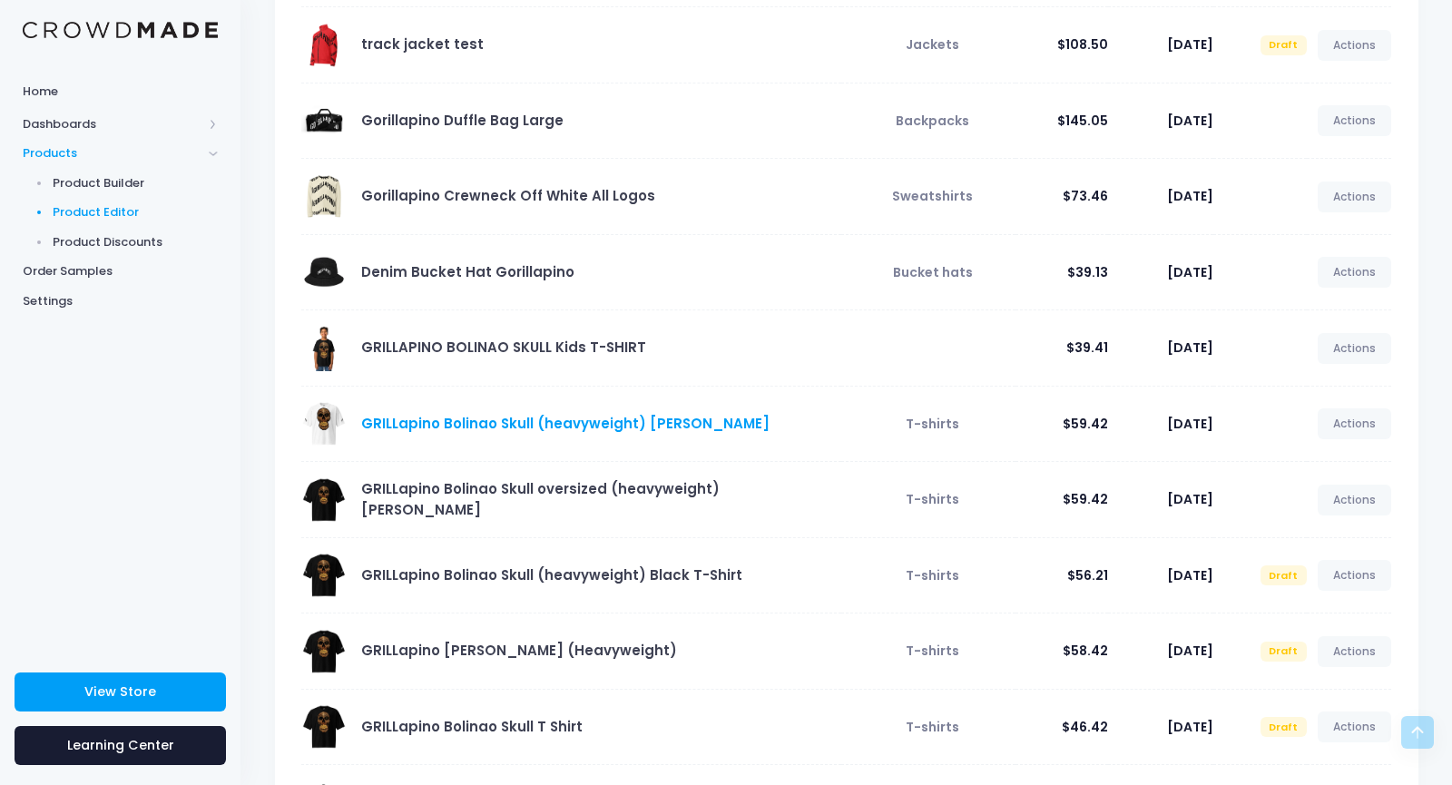
click at [669, 433] on link "GRILLapino Bolinao Skull (heavyweight) [PERSON_NAME]" at bounding box center [565, 423] width 408 height 19
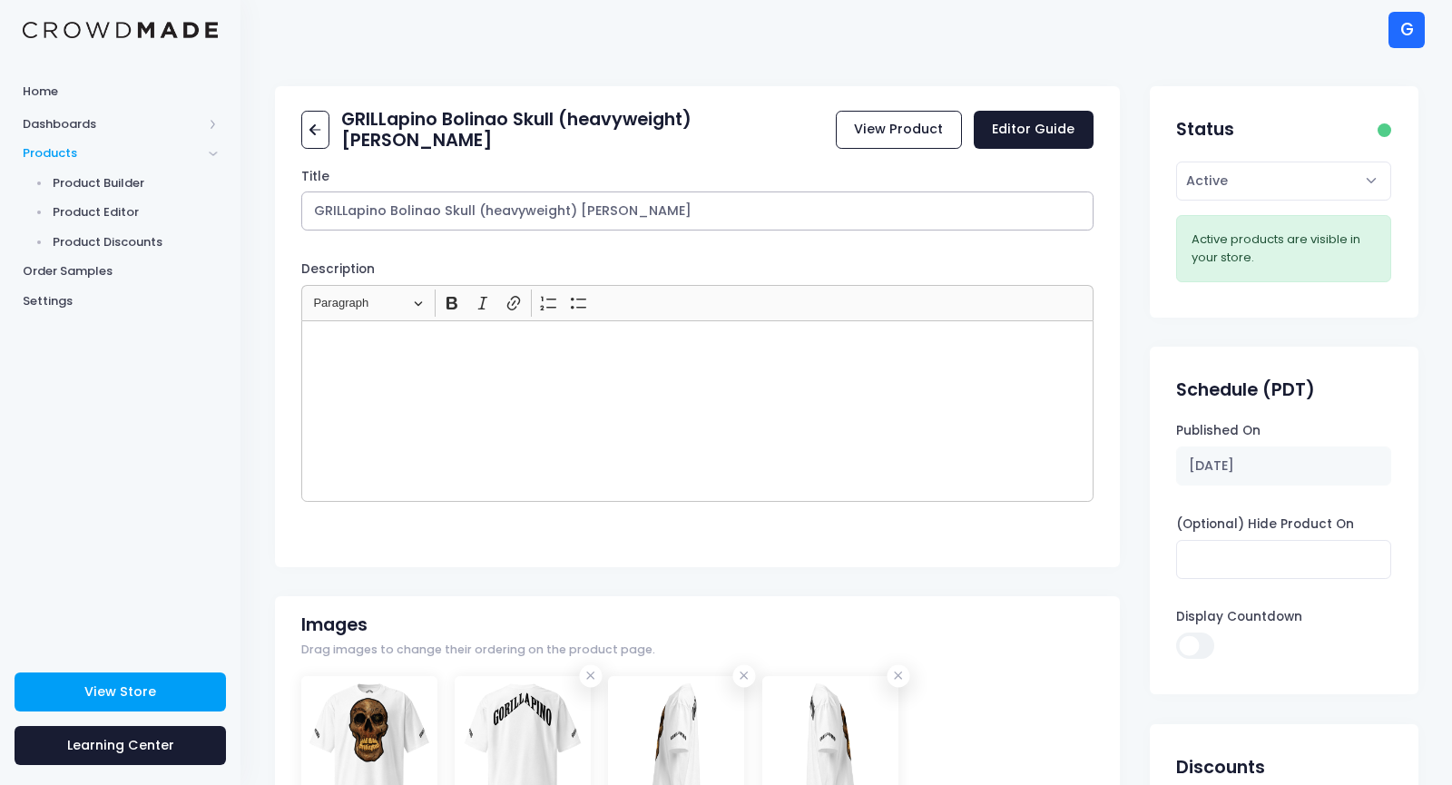
click at [473, 210] on input "GRILLapino Bolinao Skull (heavyweight) [PERSON_NAME]" at bounding box center [697, 210] width 792 height 39
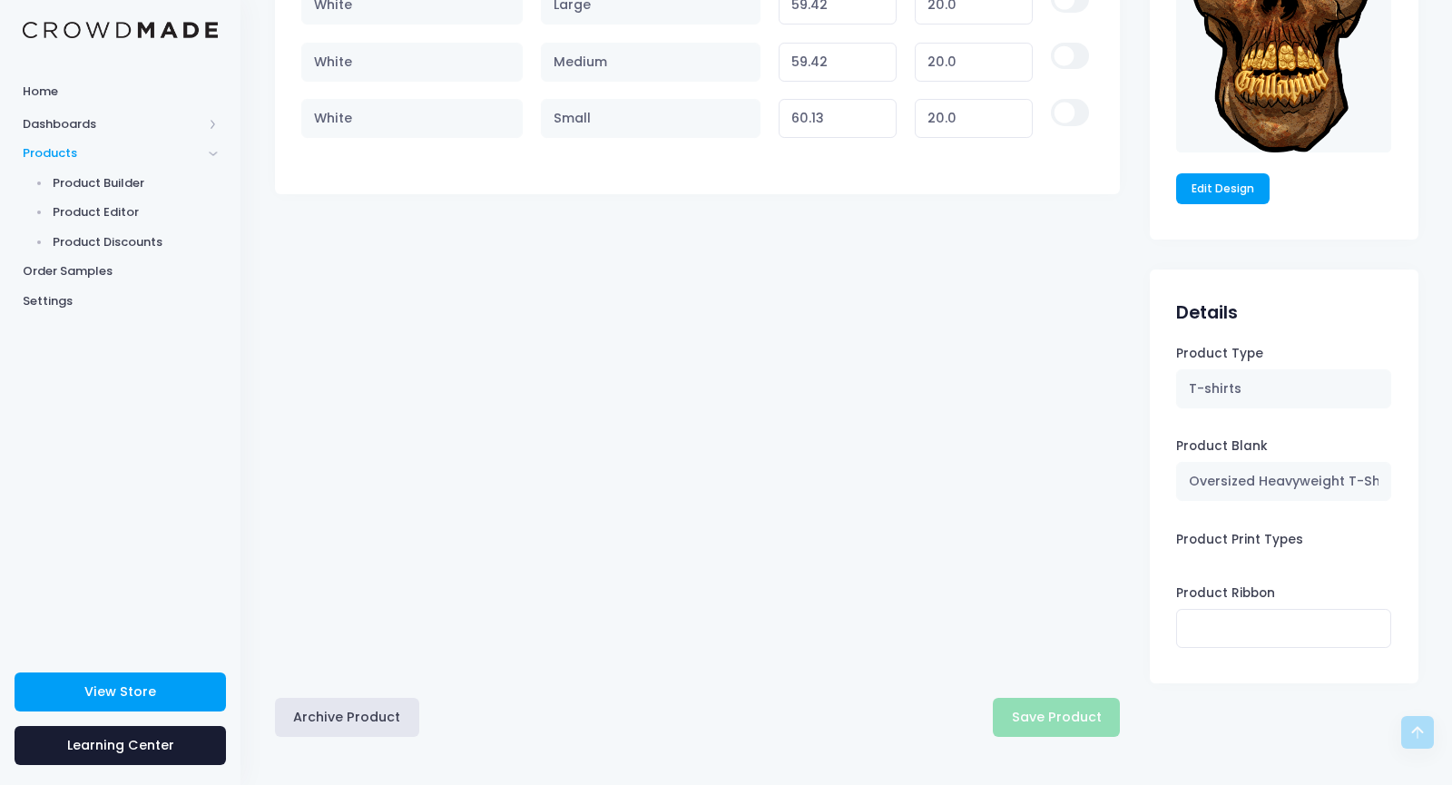
type input "GRILLapino Bolinao Skull oversized (heavyweight) [PERSON_NAME]"
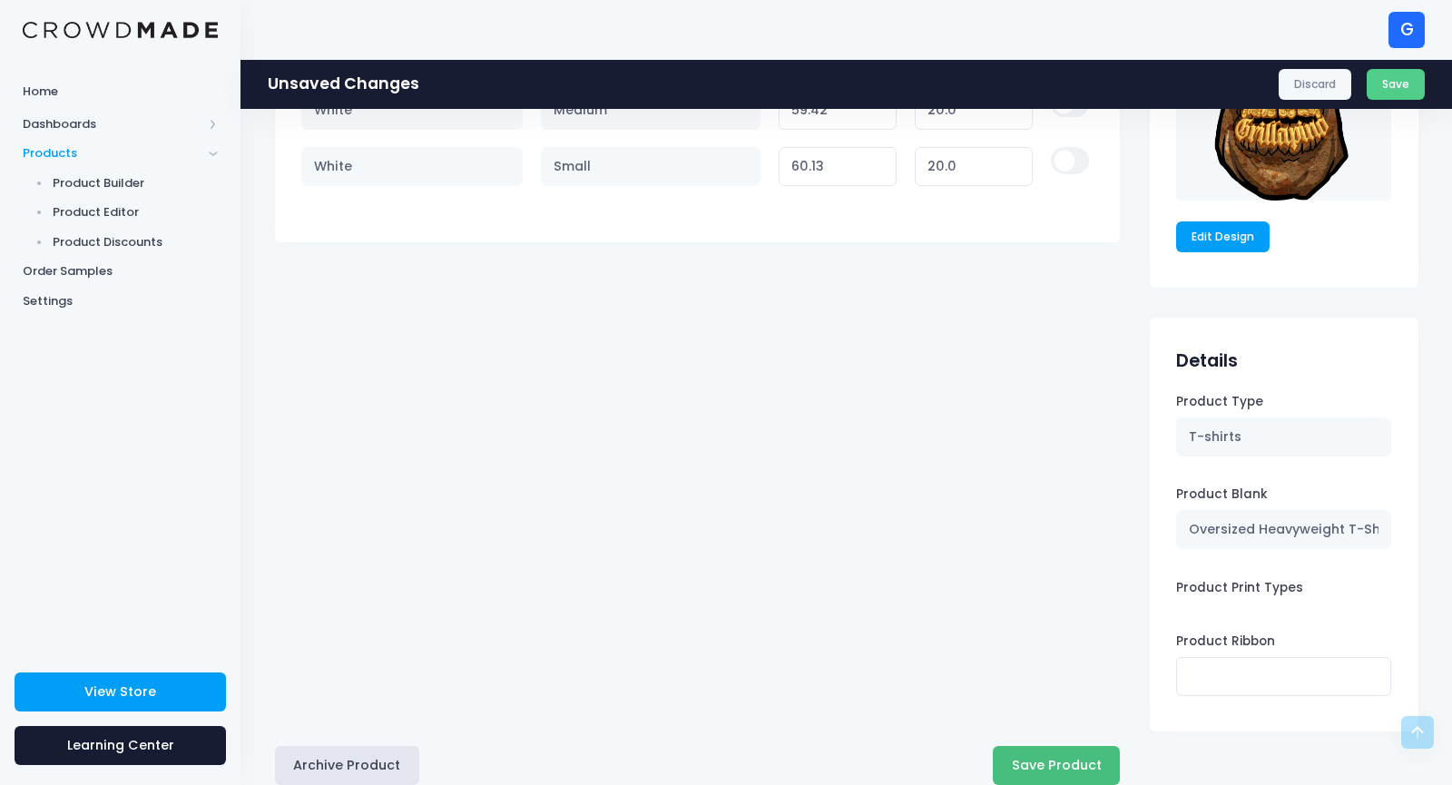
click at [1032, 774] on button "Save Product" at bounding box center [1056, 765] width 127 height 39
